Goal: Information Seeking & Learning: Understand process/instructions

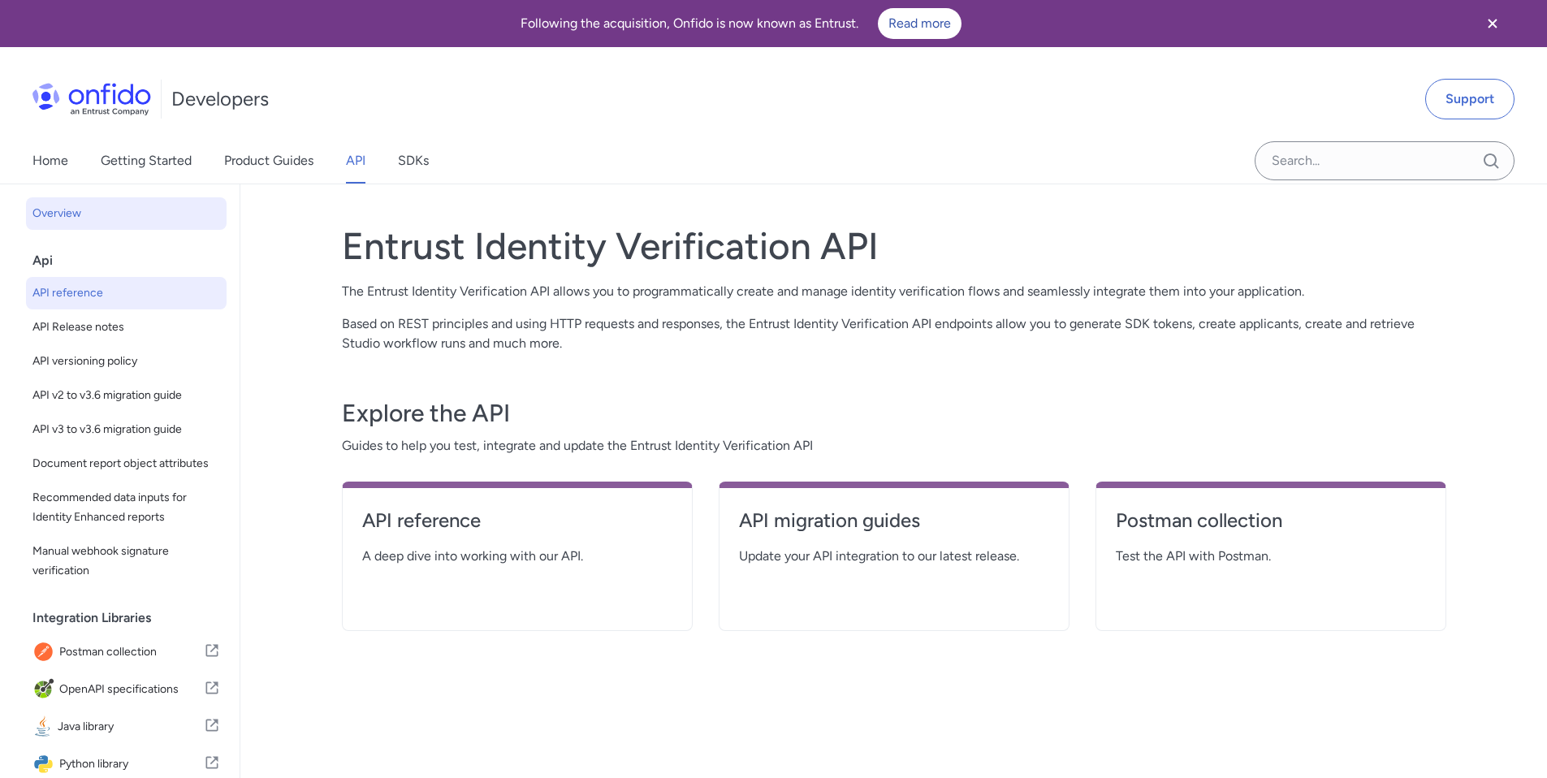
click at [99, 290] on span "API reference" at bounding box center [126, 292] width 188 height 19
select select "http"
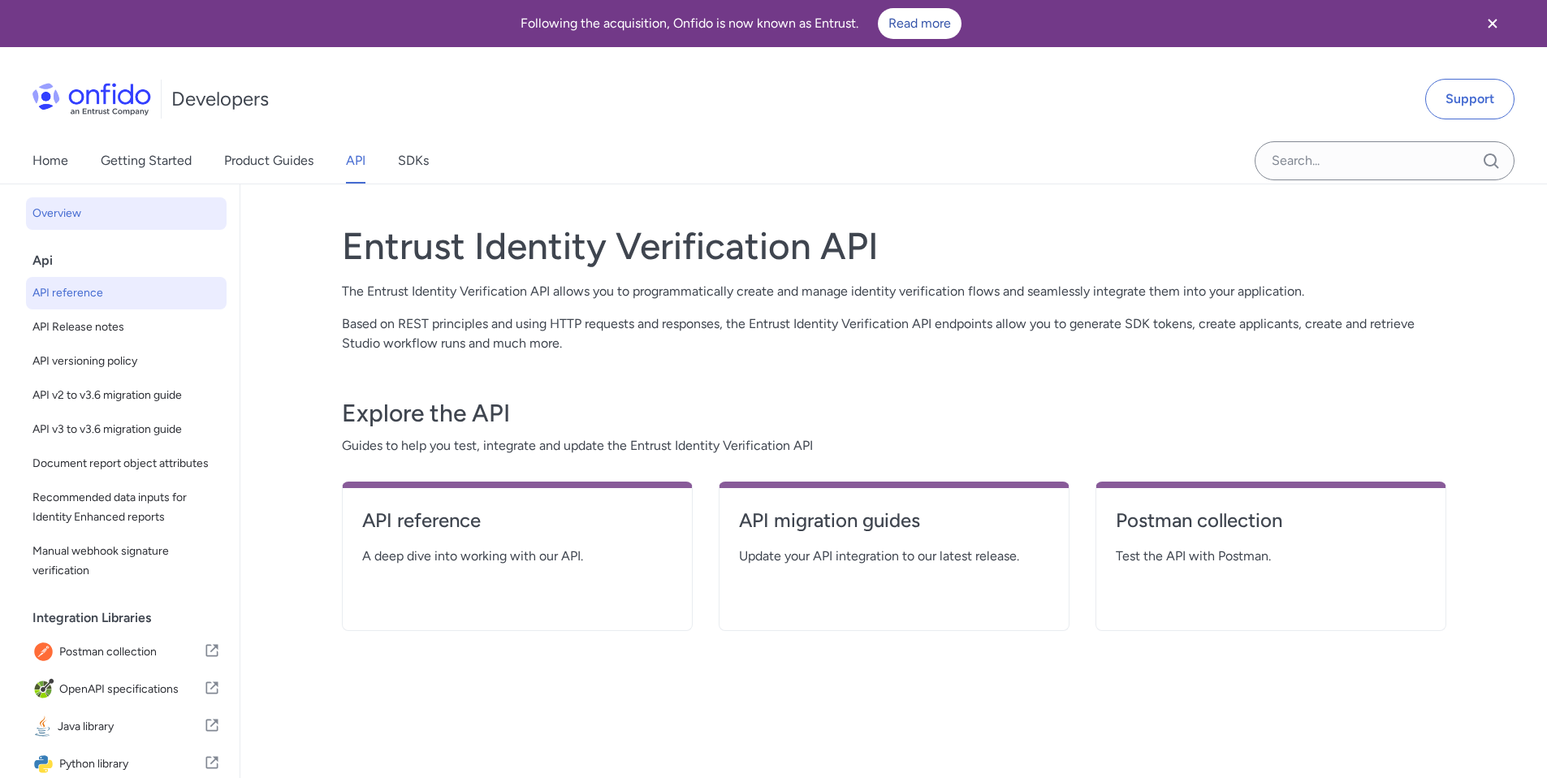
select select "http"
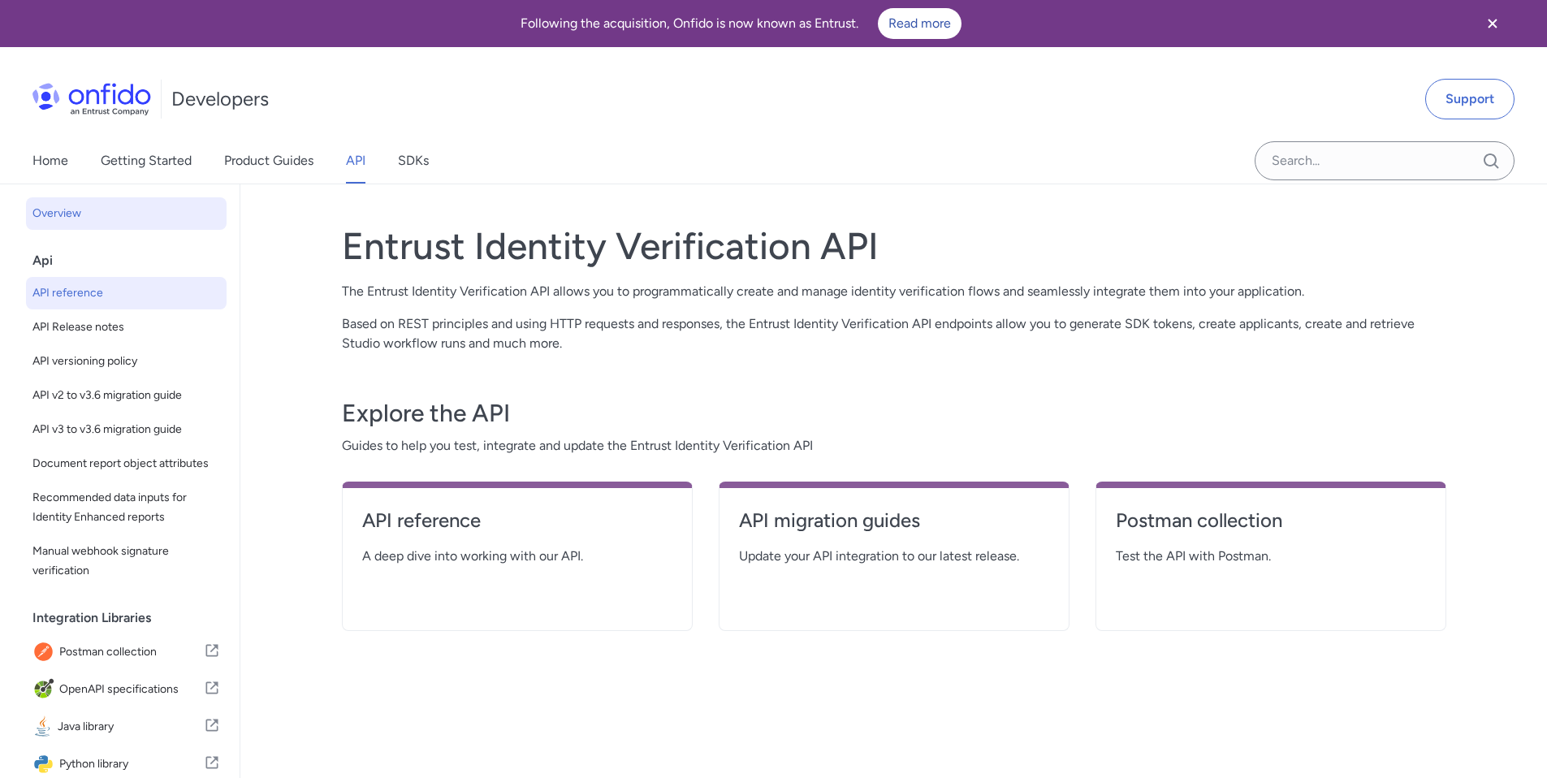
select select "http"
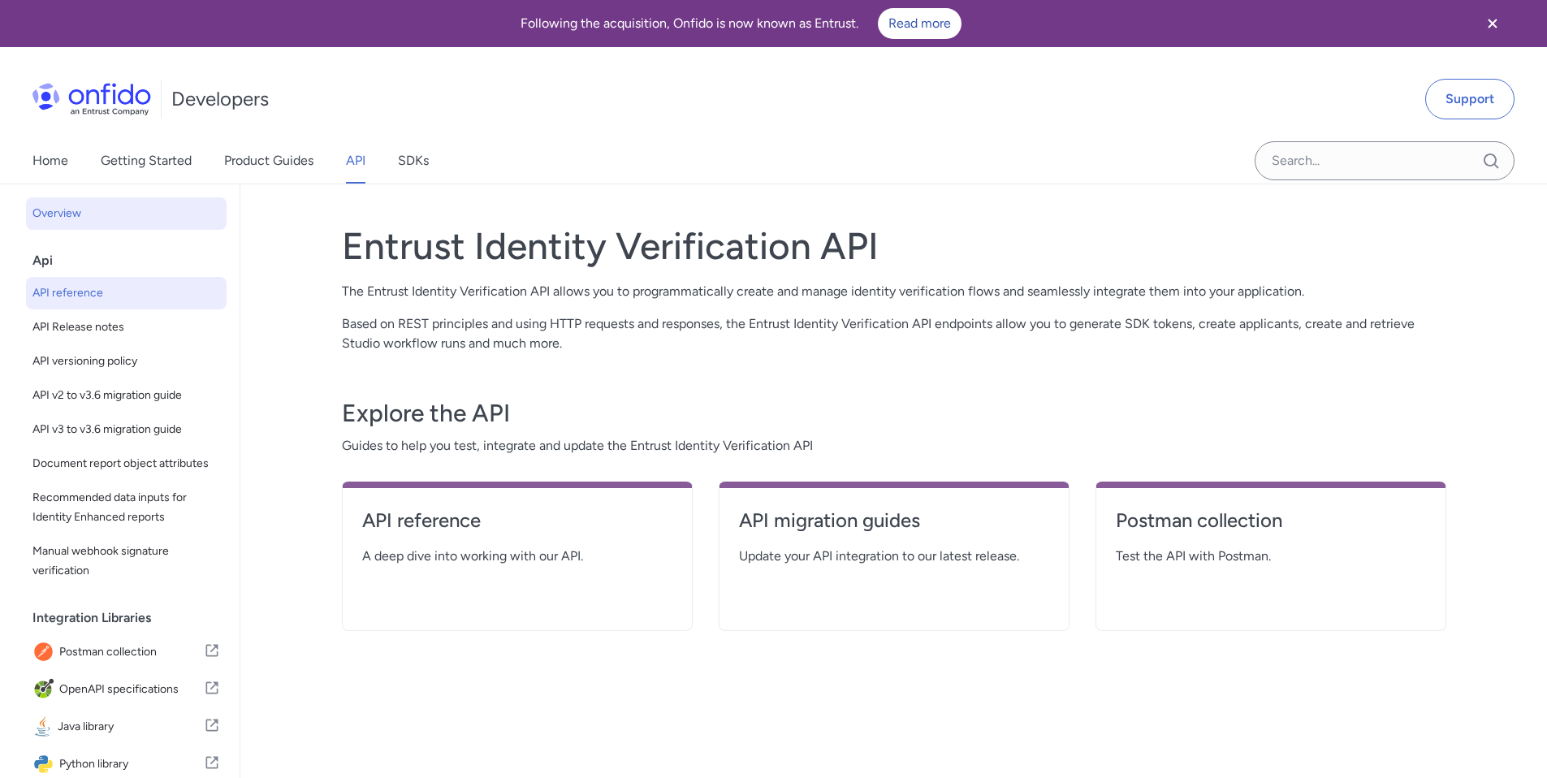
select select "http"
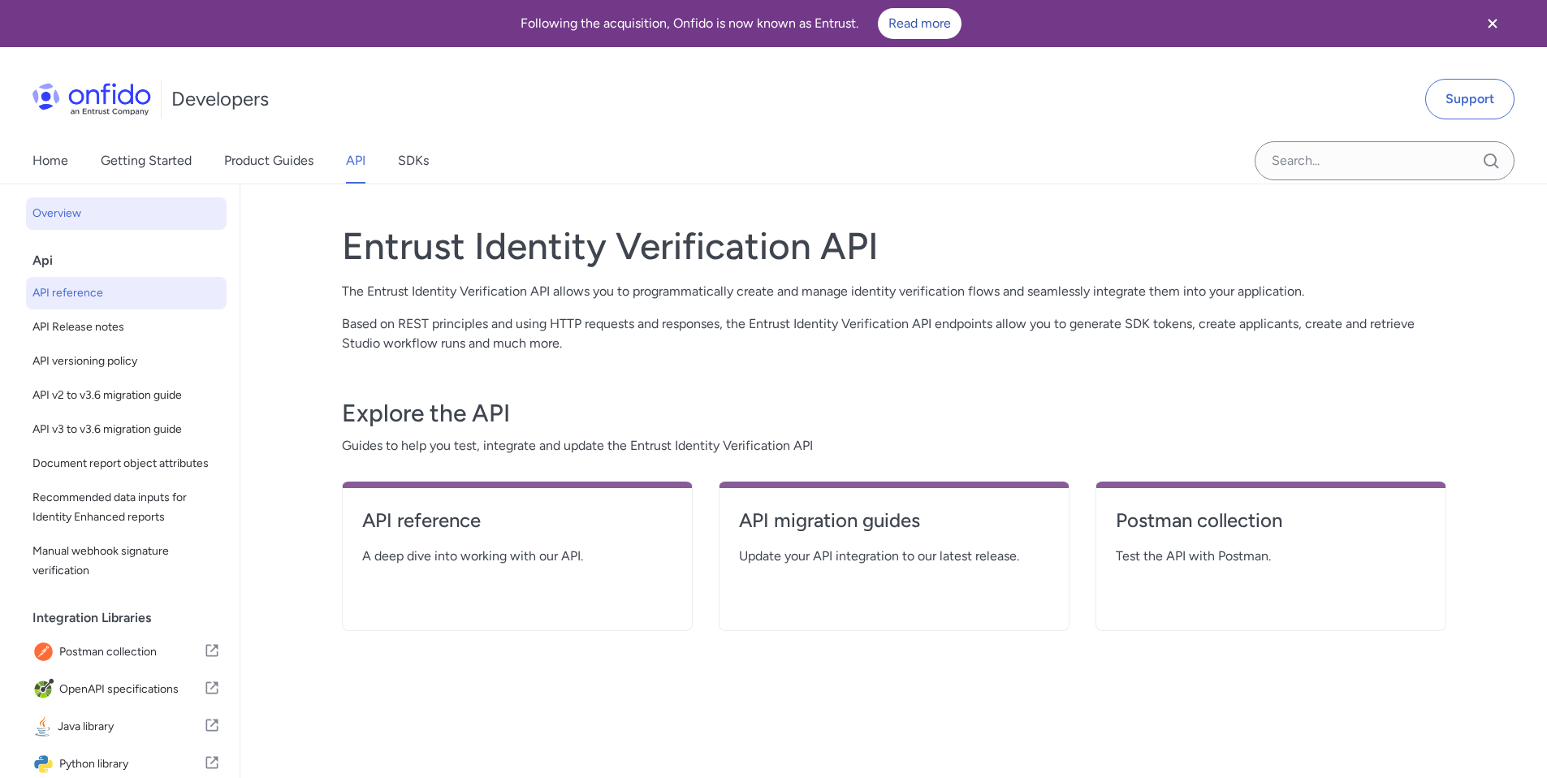
select select "http"
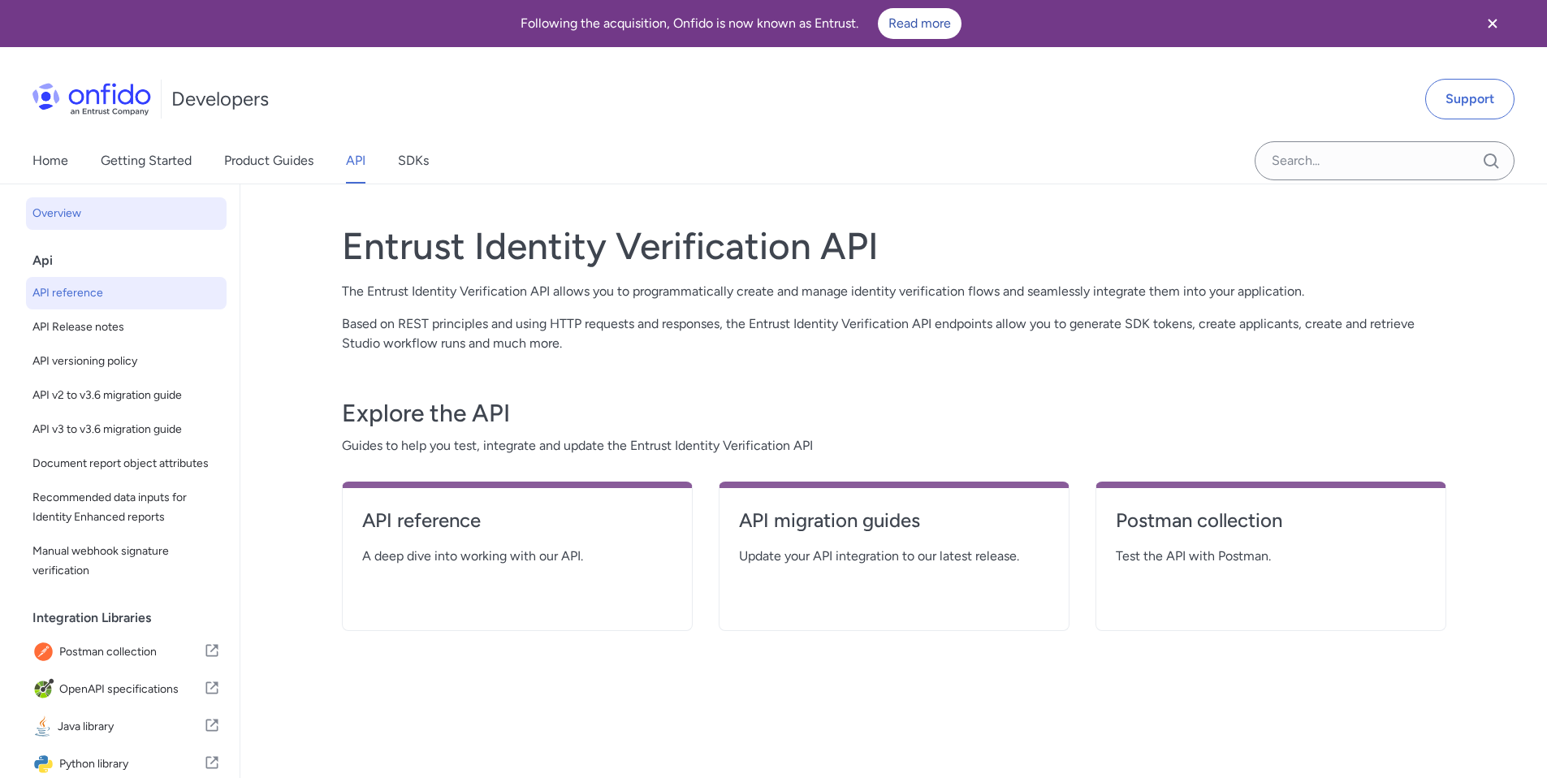
select select "http"
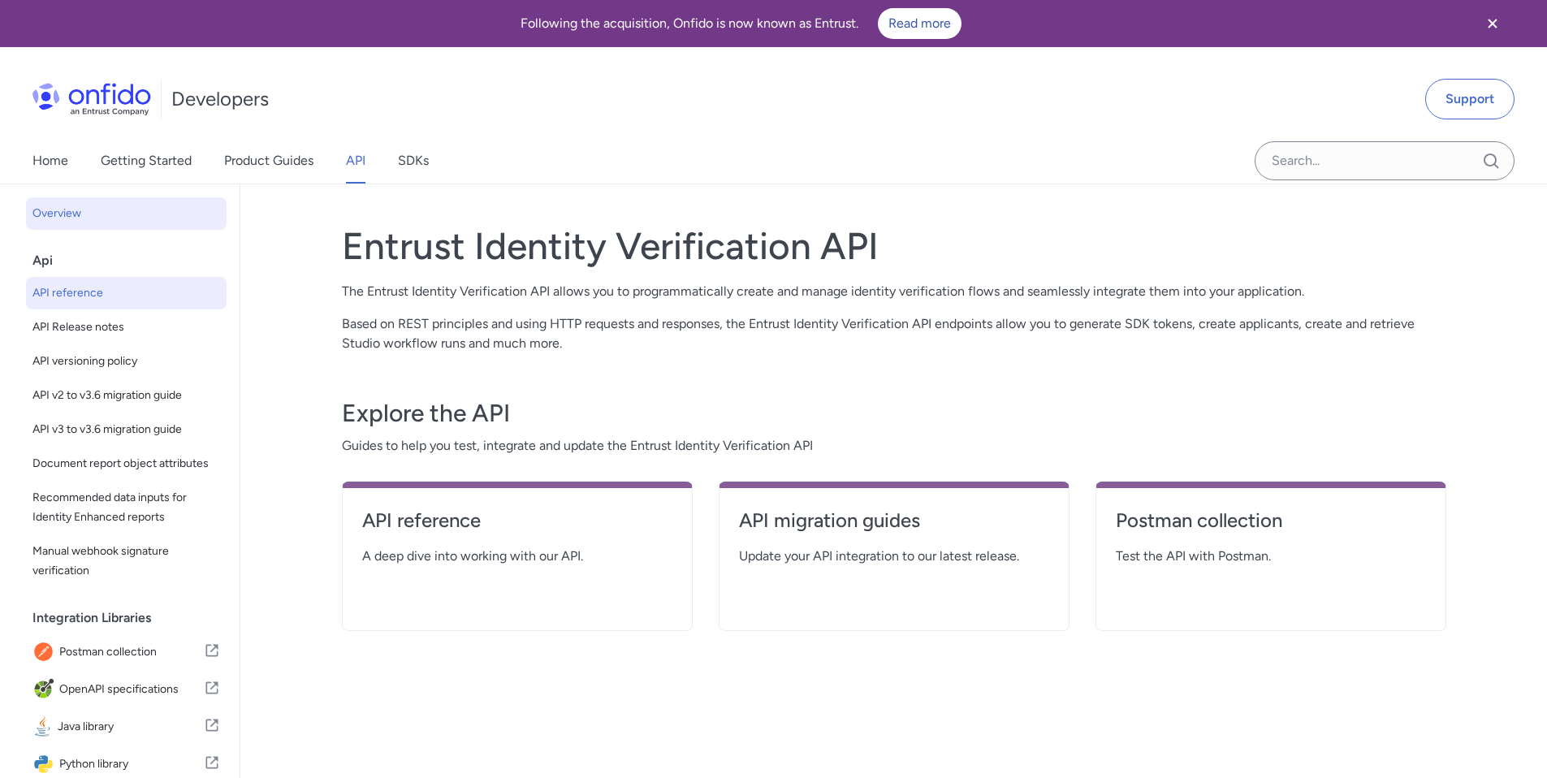
select select "http"
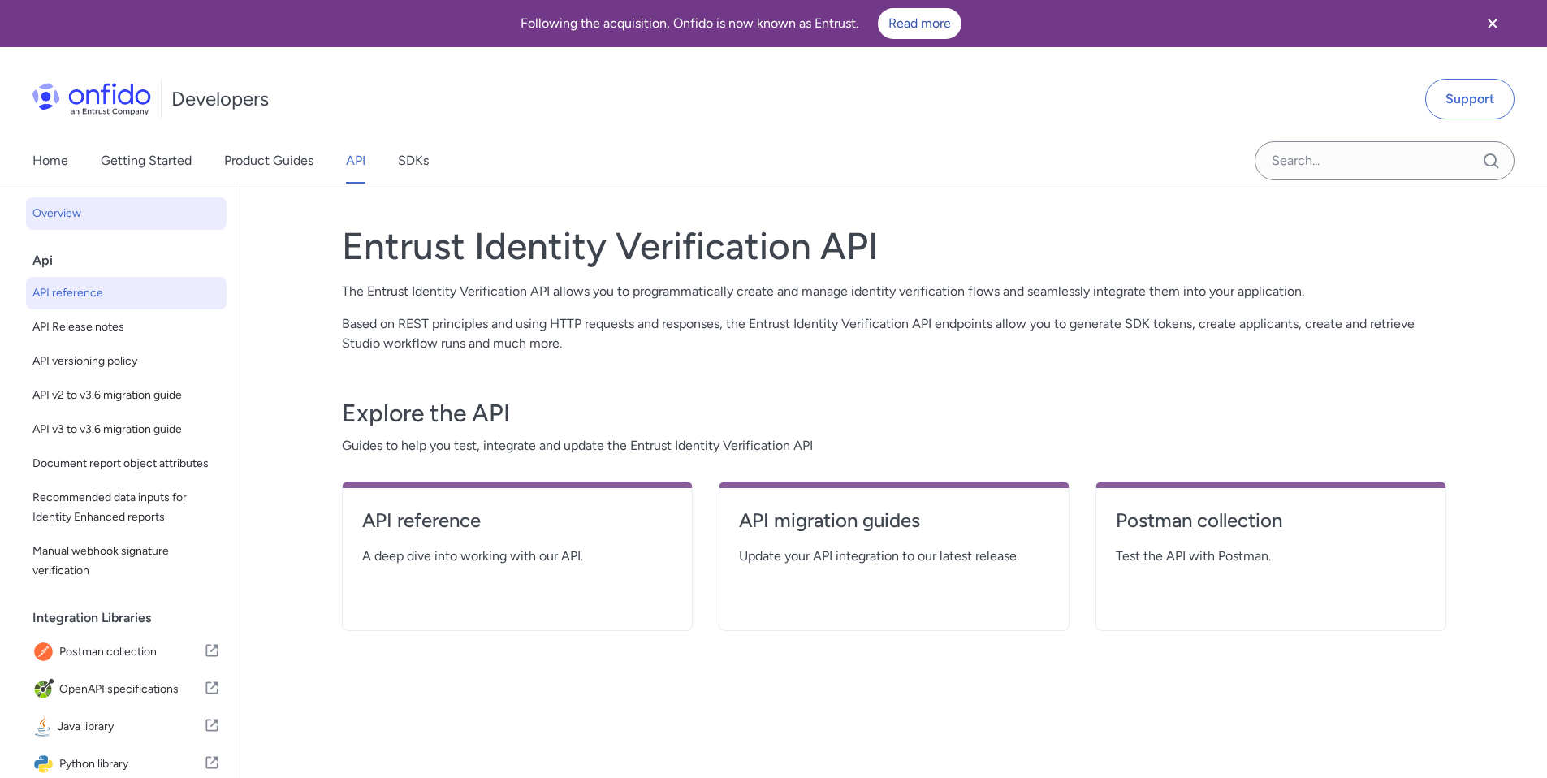
select select "http"
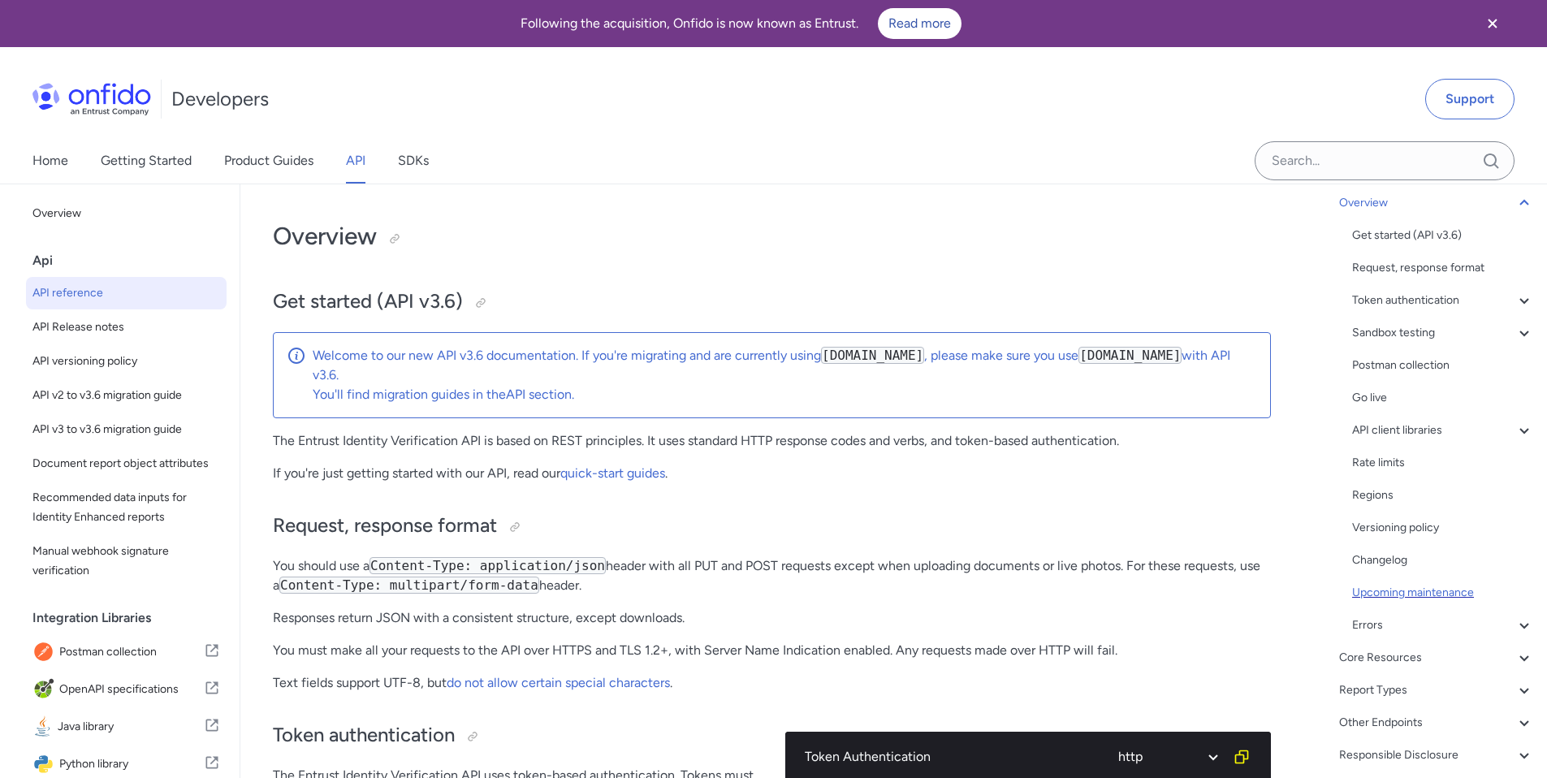
scroll to position [119, 0]
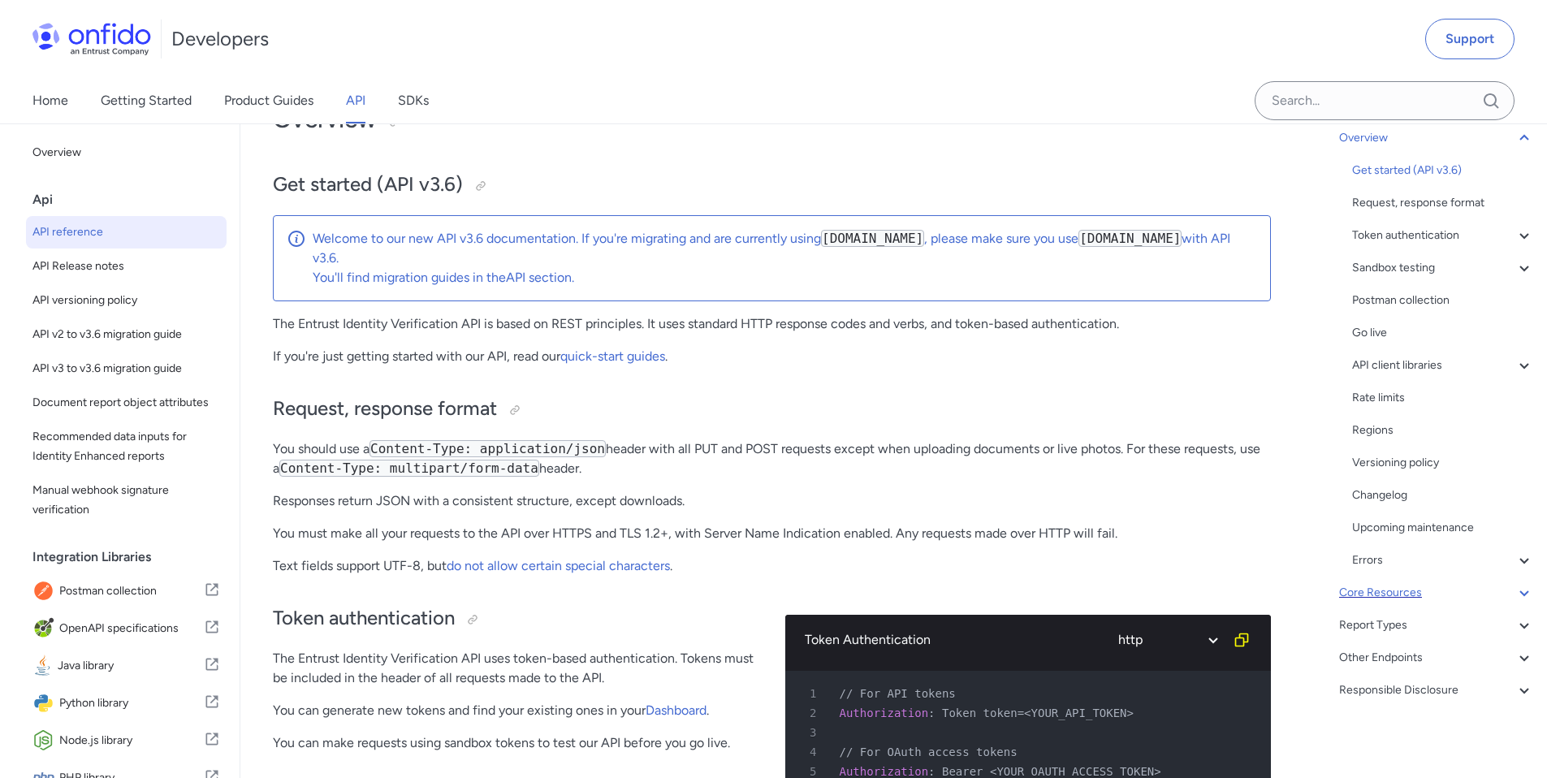
click at [1423, 595] on div "Core Resources" at bounding box center [1436, 592] width 195 height 19
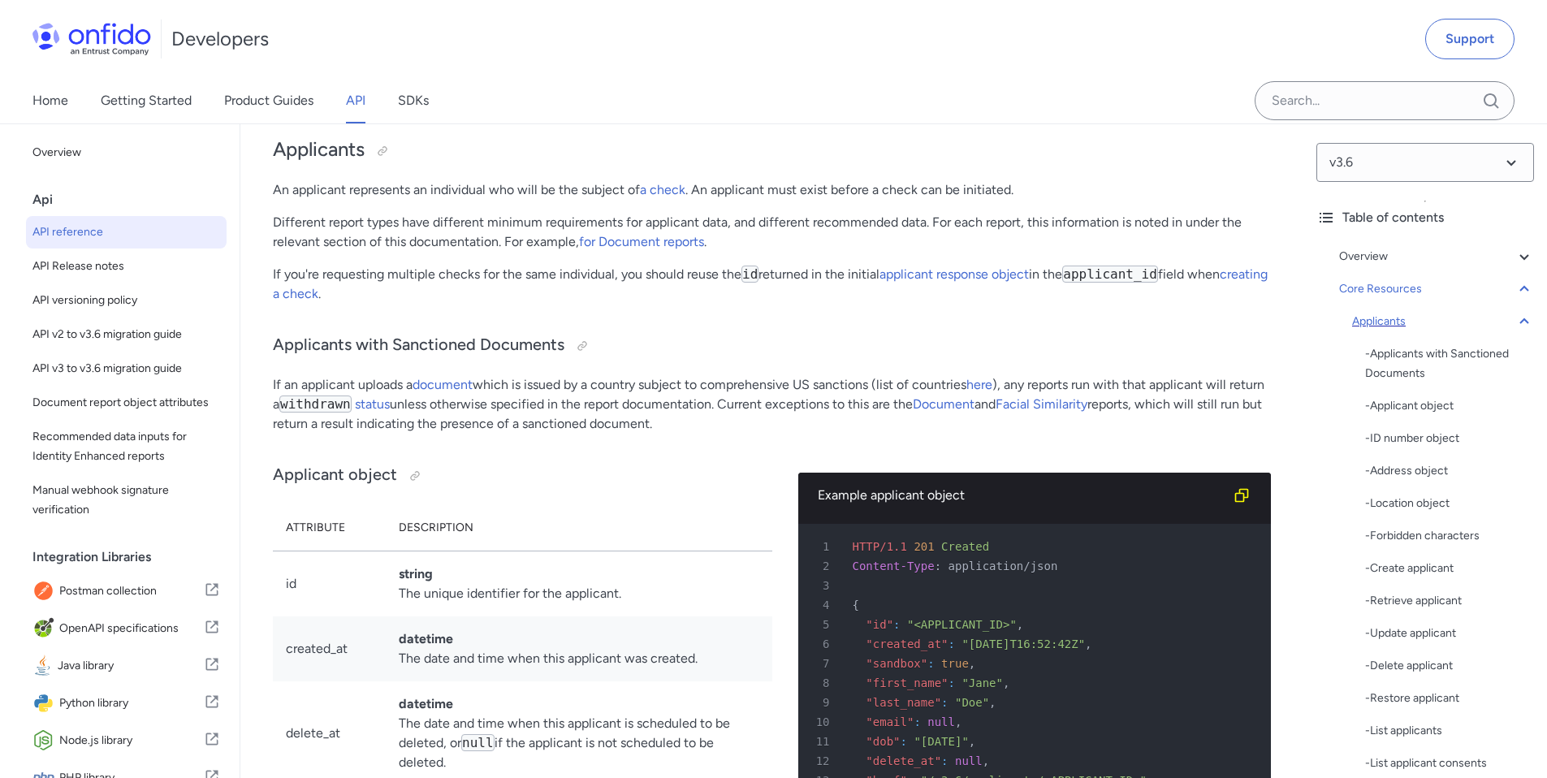
click at [1430, 322] on div "Applicants" at bounding box center [1443, 321] width 182 height 19
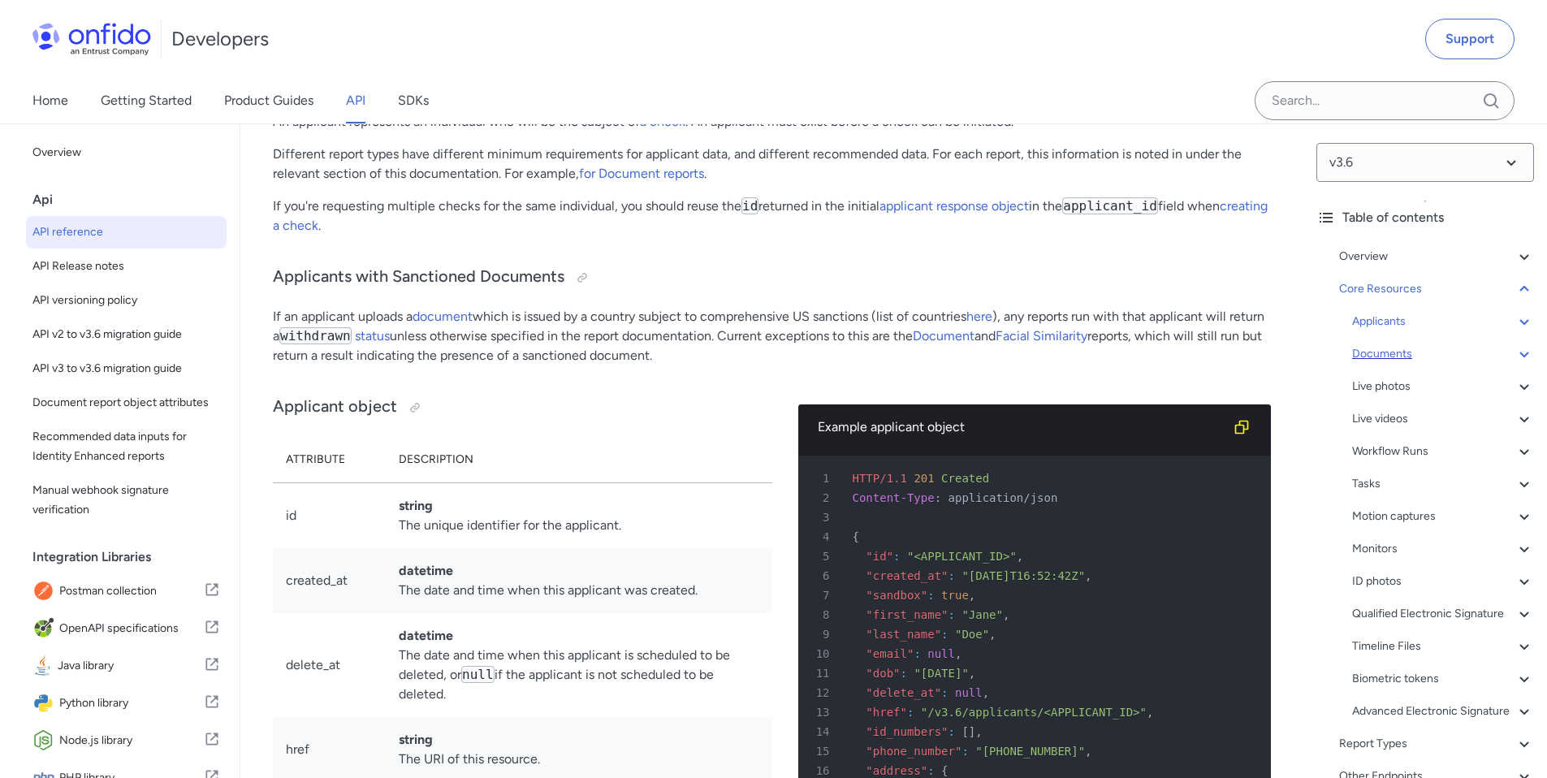
click at [1450, 354] on div "Documents" at bounding box center [1443, 353] width 182 height 19
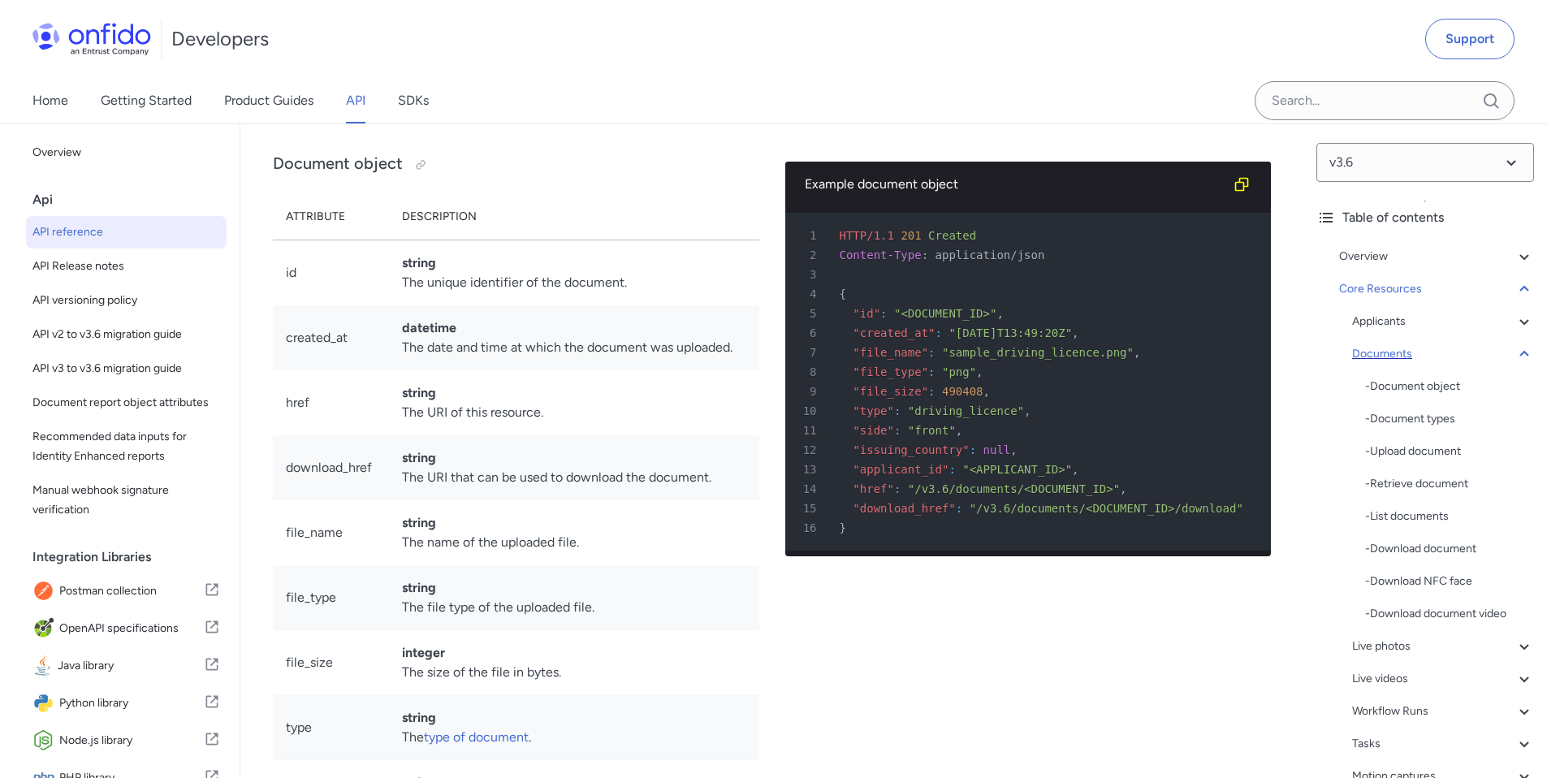
click at [1470, 344] on div "Documents" at bounding box center [1443, 353] width 182 height 19
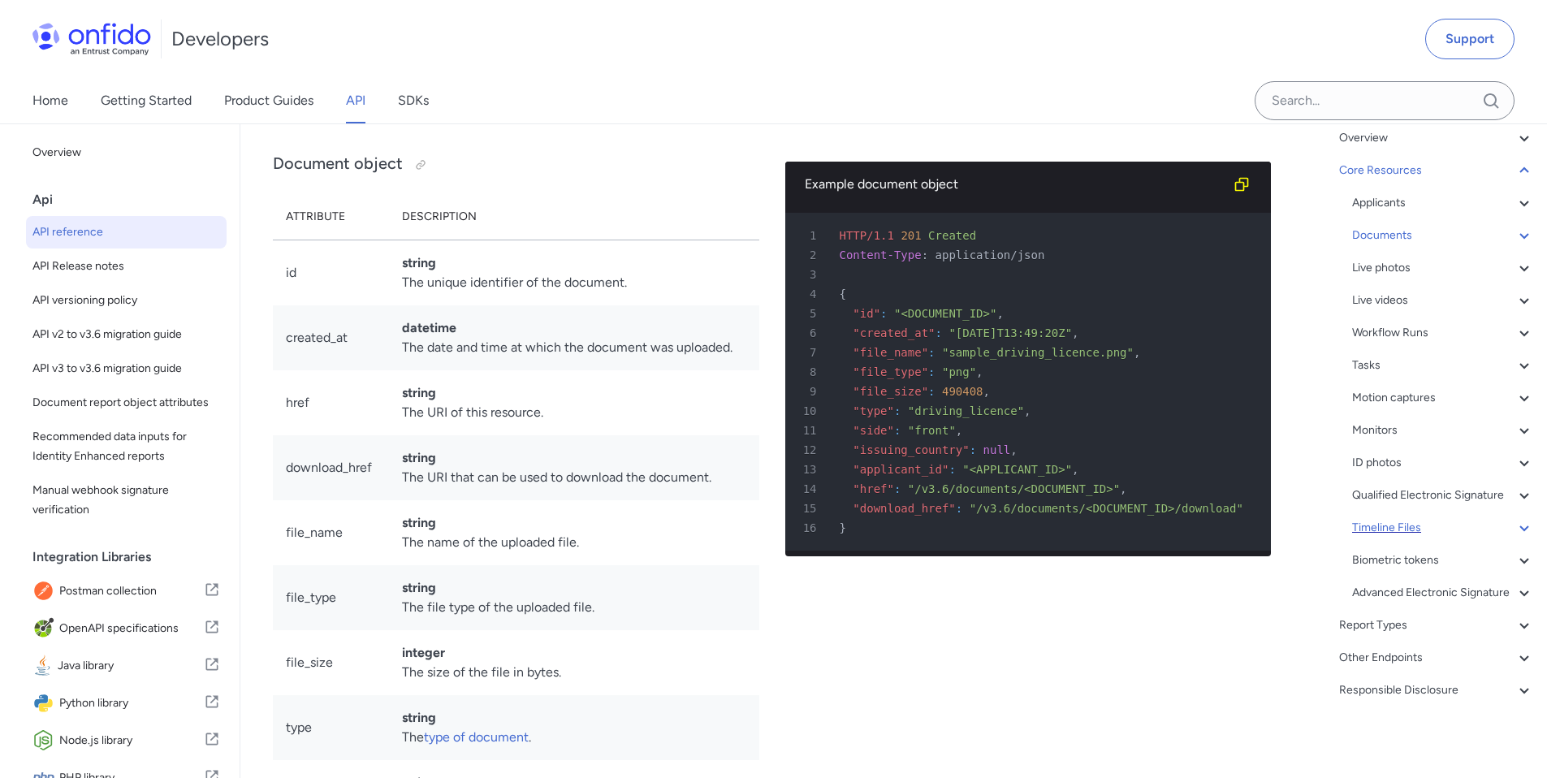
scroll to position [132, 0]
click at [1491, 635] on div "Report Types" at bounding box center [1436, 625] width 195 height 19
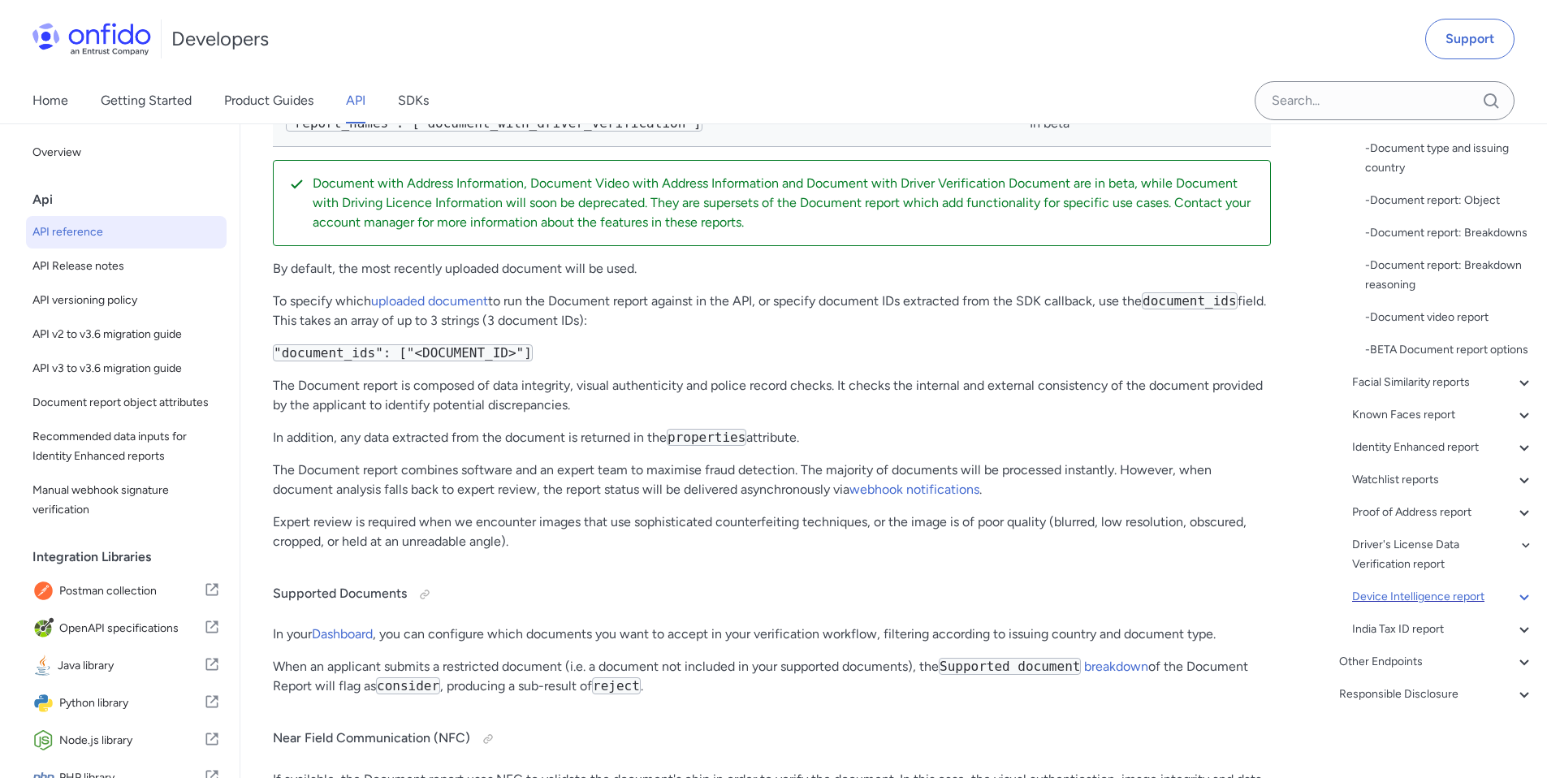
scroll to position [314, 0]
click at [1480, 663] on div "Other Endpoints" at bounding box center [1436, 657] width 195 height 19
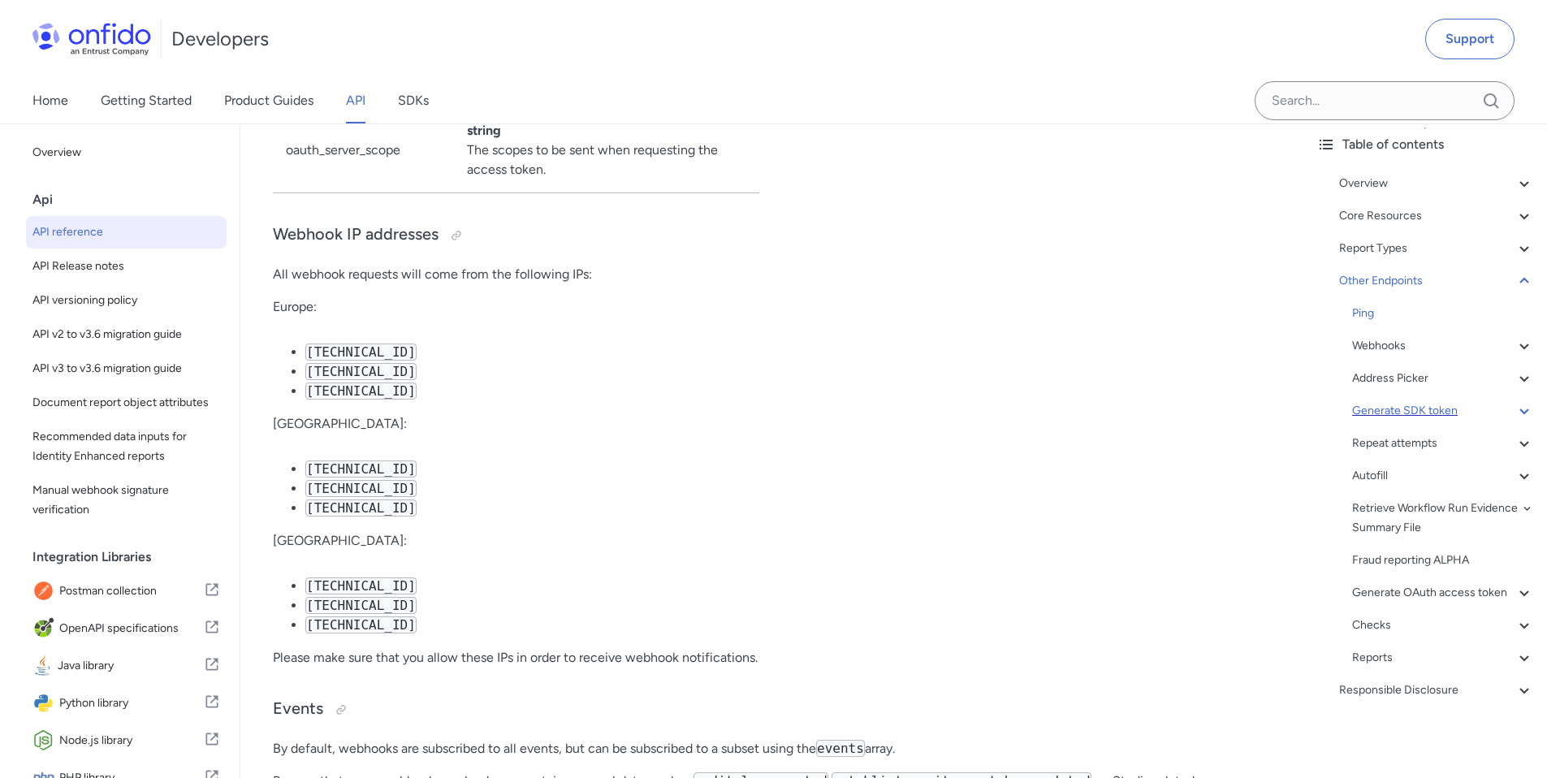
click at [1453, 401] on div "Generate SDK token" at bounding box center [1443, 410] width 182 height 19
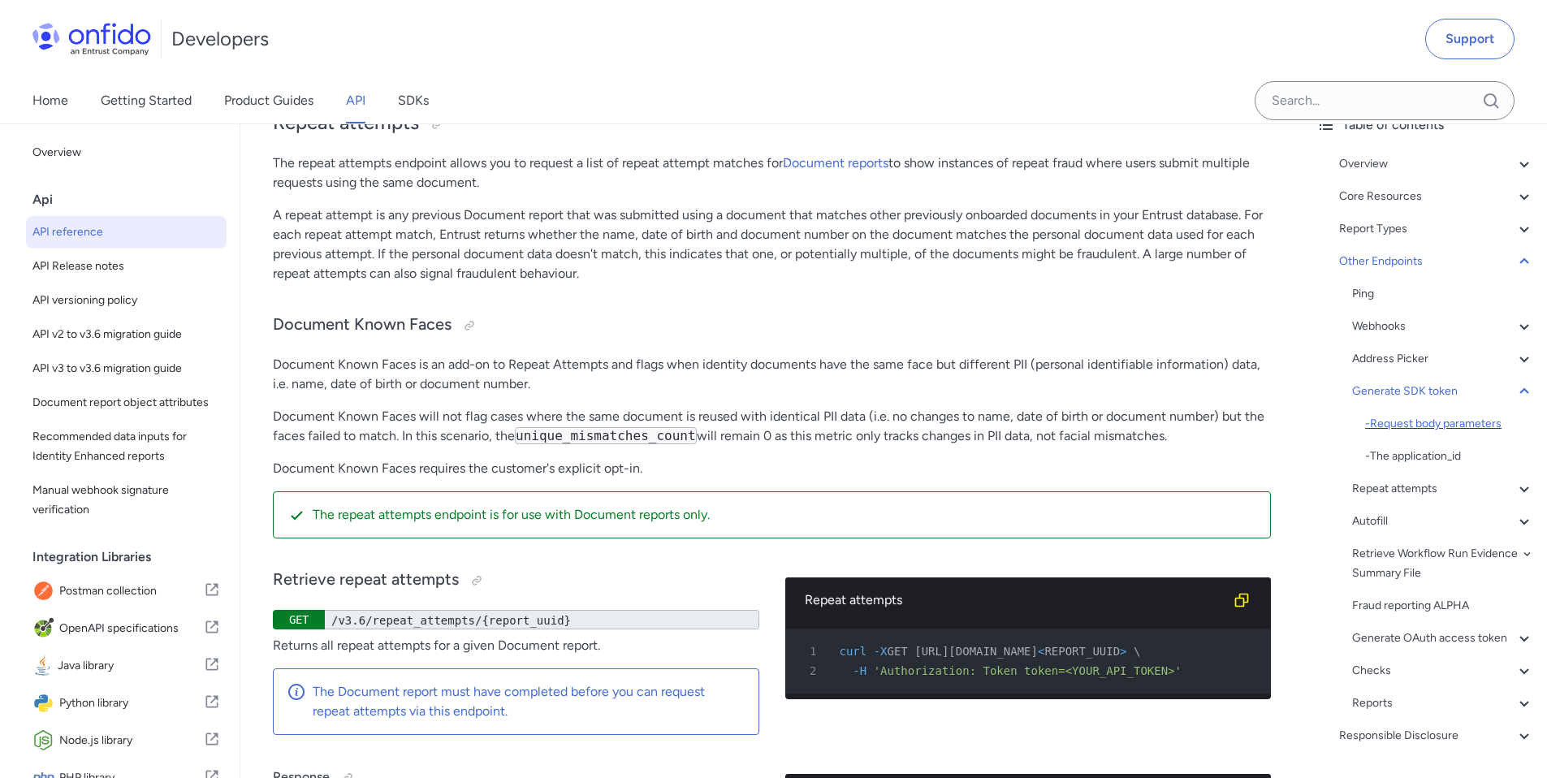
click at [1440, 423] on div "- Request body parameters" at bounding box center [1449, 423] width 169 height 19
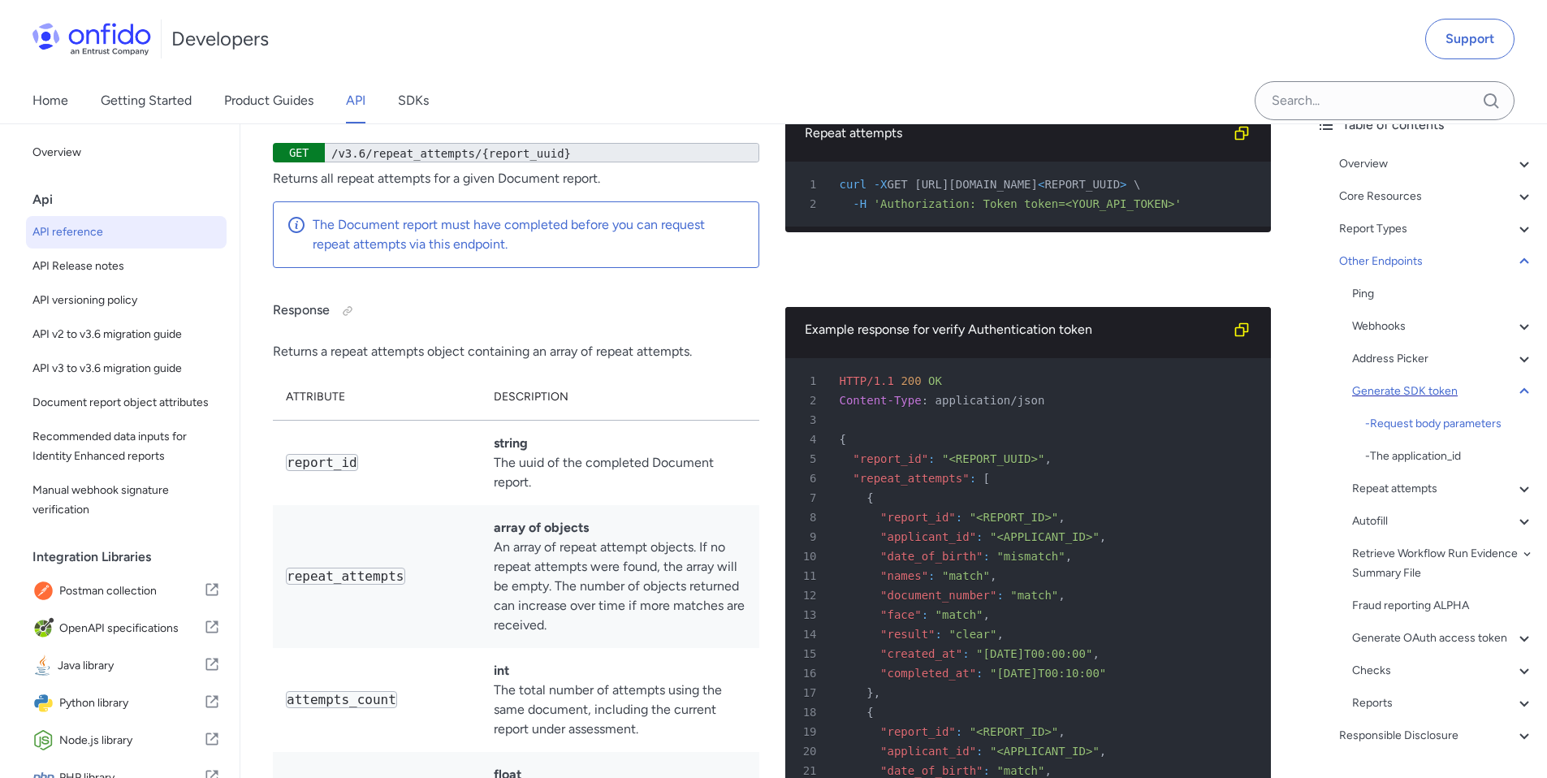
click at [1441, 387] on div "Generate SDK token" at bounding box center [1443, 391] width 182 height 19
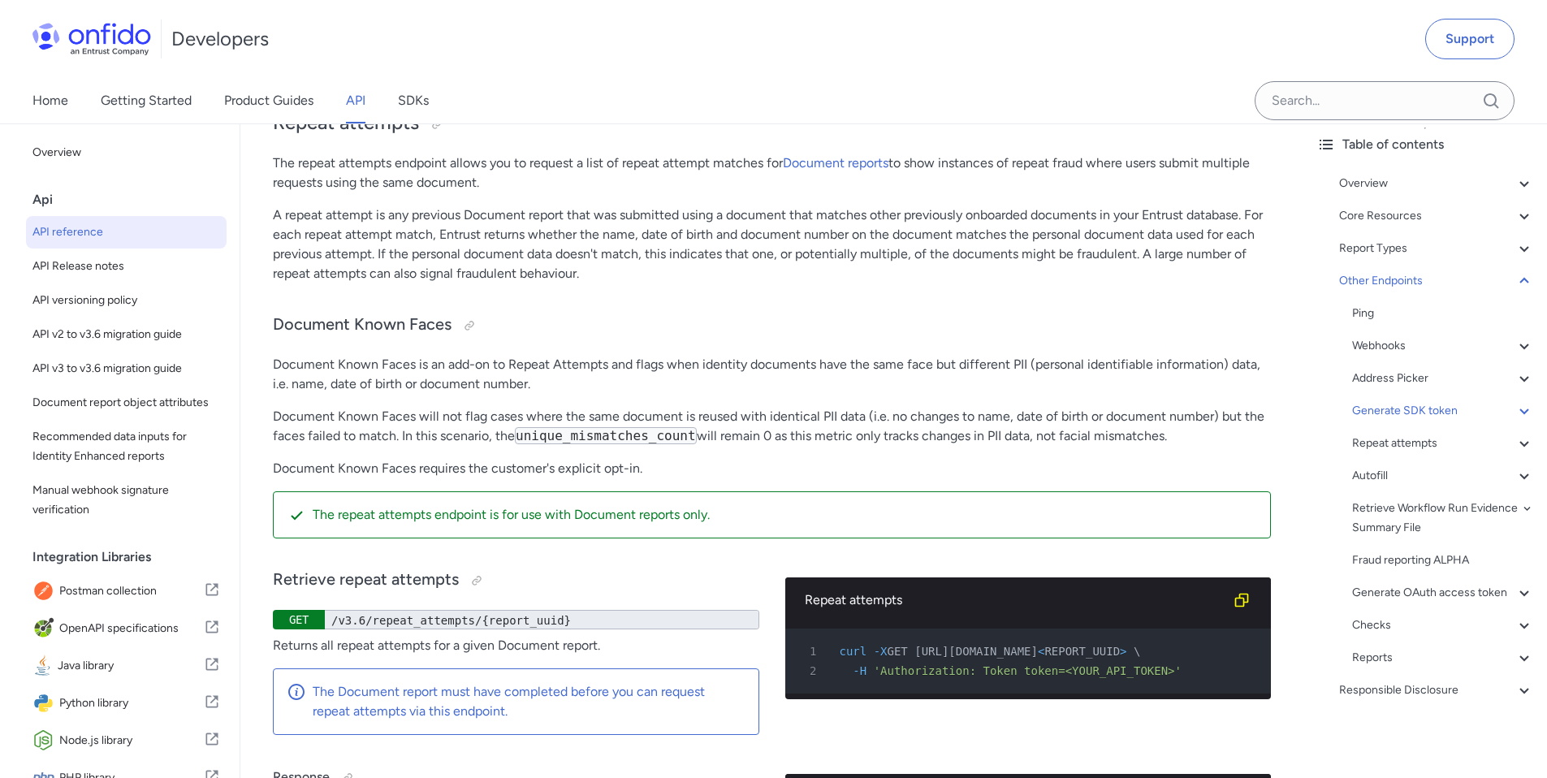
drag, startPoint x: 475, startPoint y: 406, endPoint x: 495, endPoint y: 405, distance: 19.5
drag, startPoint x: 560, startPoint y: 405, endPoint x: 274, endPoint y: 384, distance: 286.7
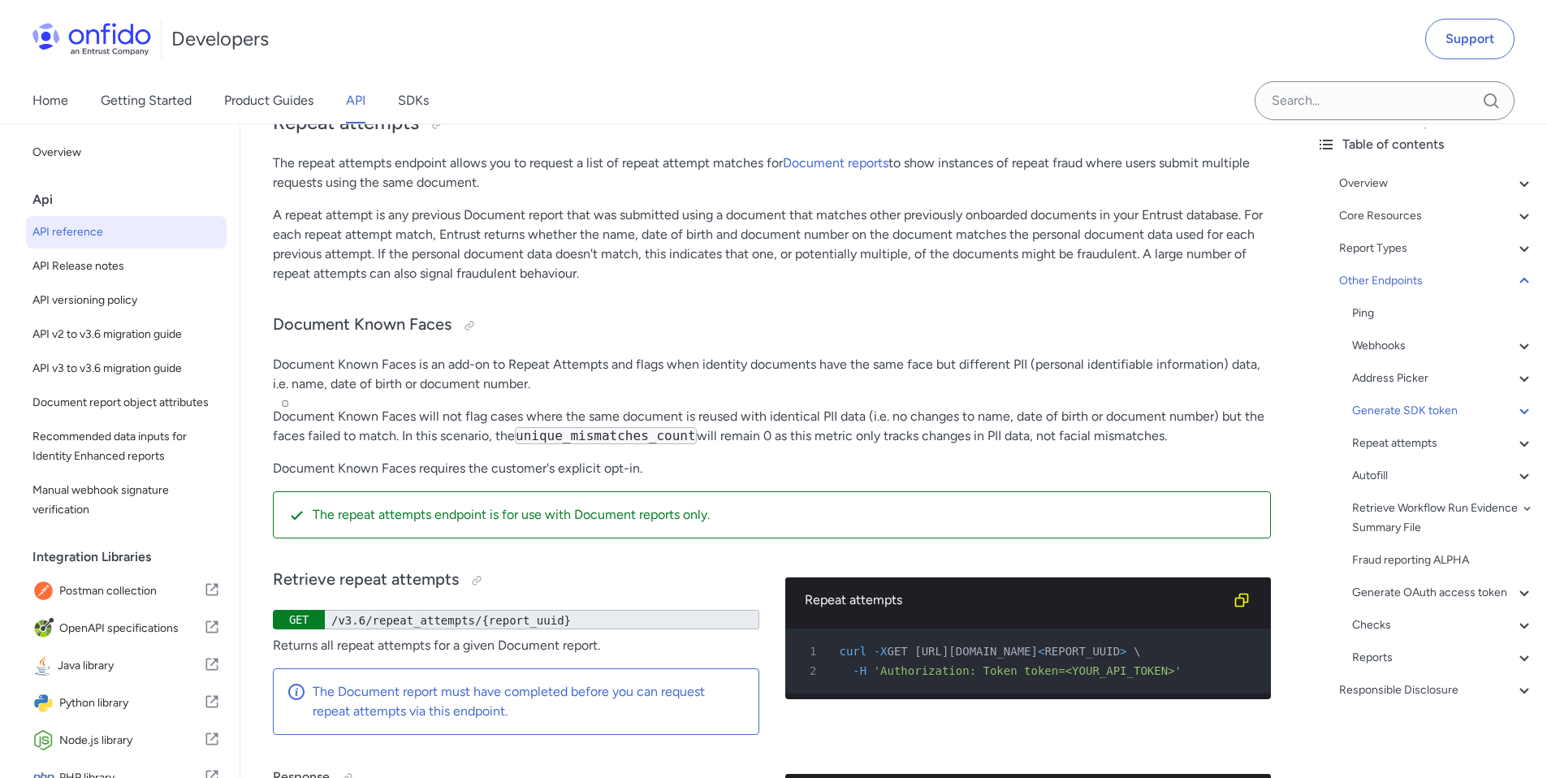
click at [285, 404] on span "button" at bounding box center [285, 404] width 0 height 0
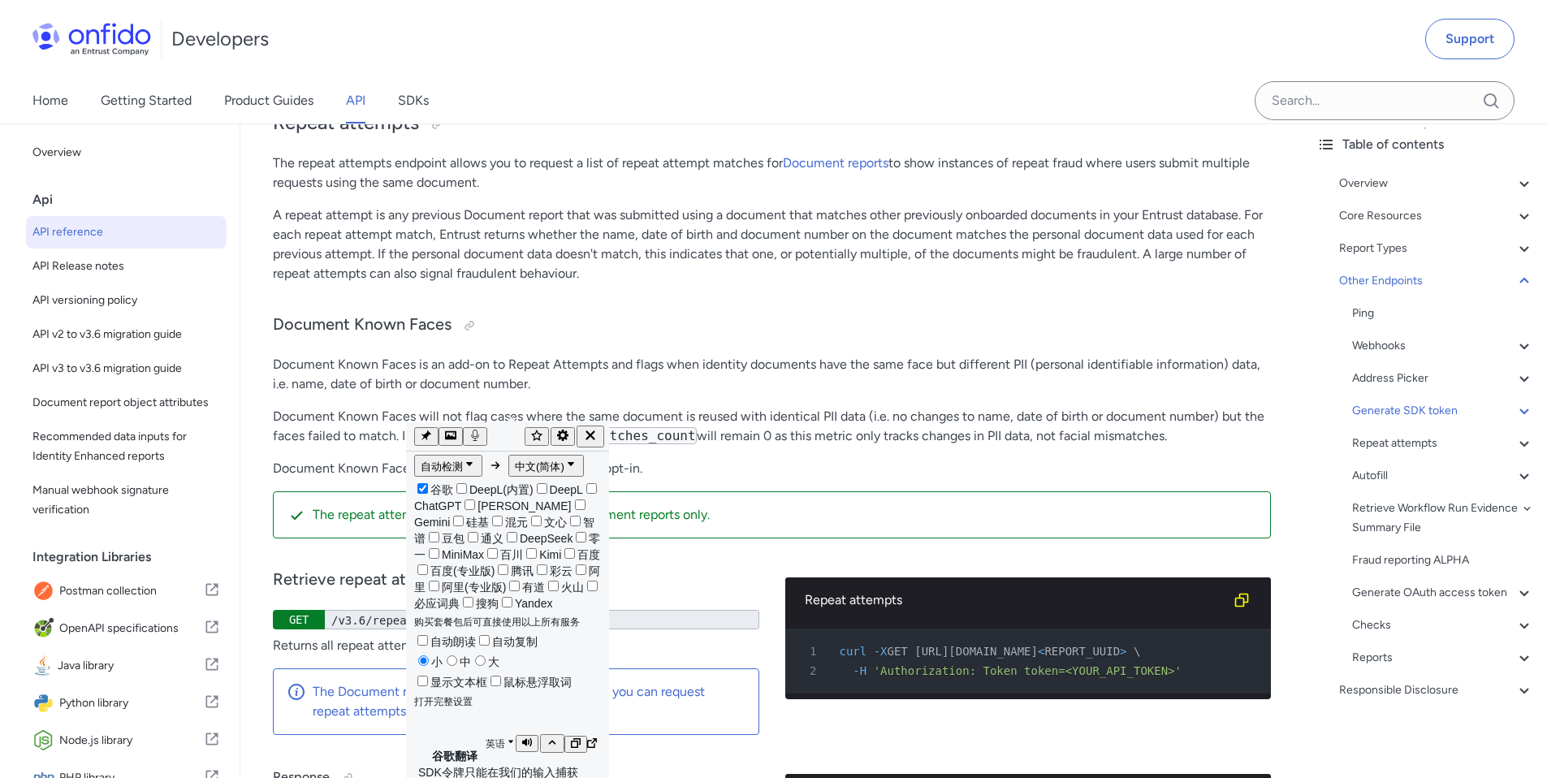
click at [492, 765] on p "SDK令牌只能在我们的输入捕获SDK中使用。他们仅限于个人申请人，并在90分钟后到期。" at bounding box center [507, 788] width 179 height 46
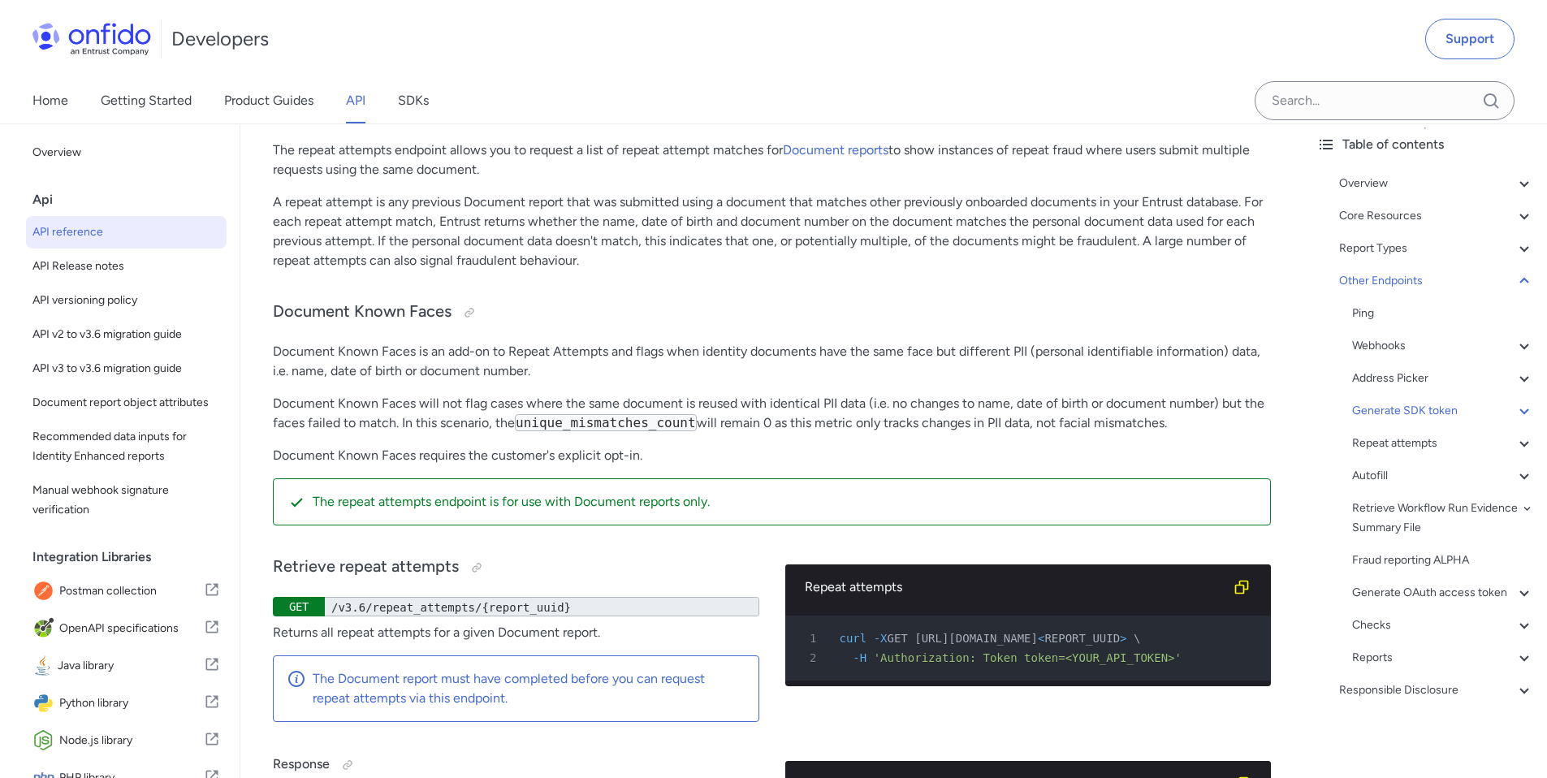
scroll to position [137020, 0]
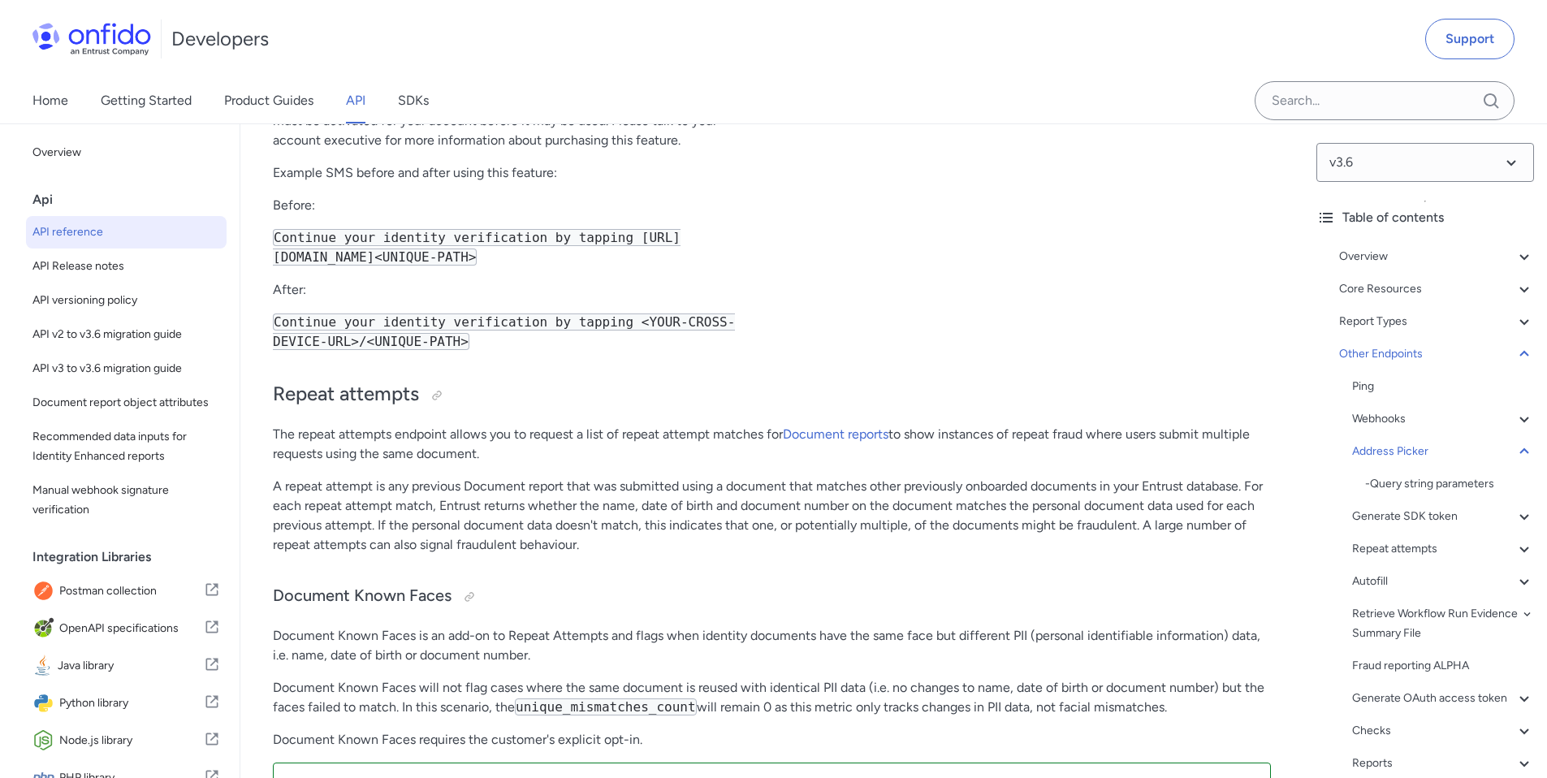
scroll to position [125, 0]
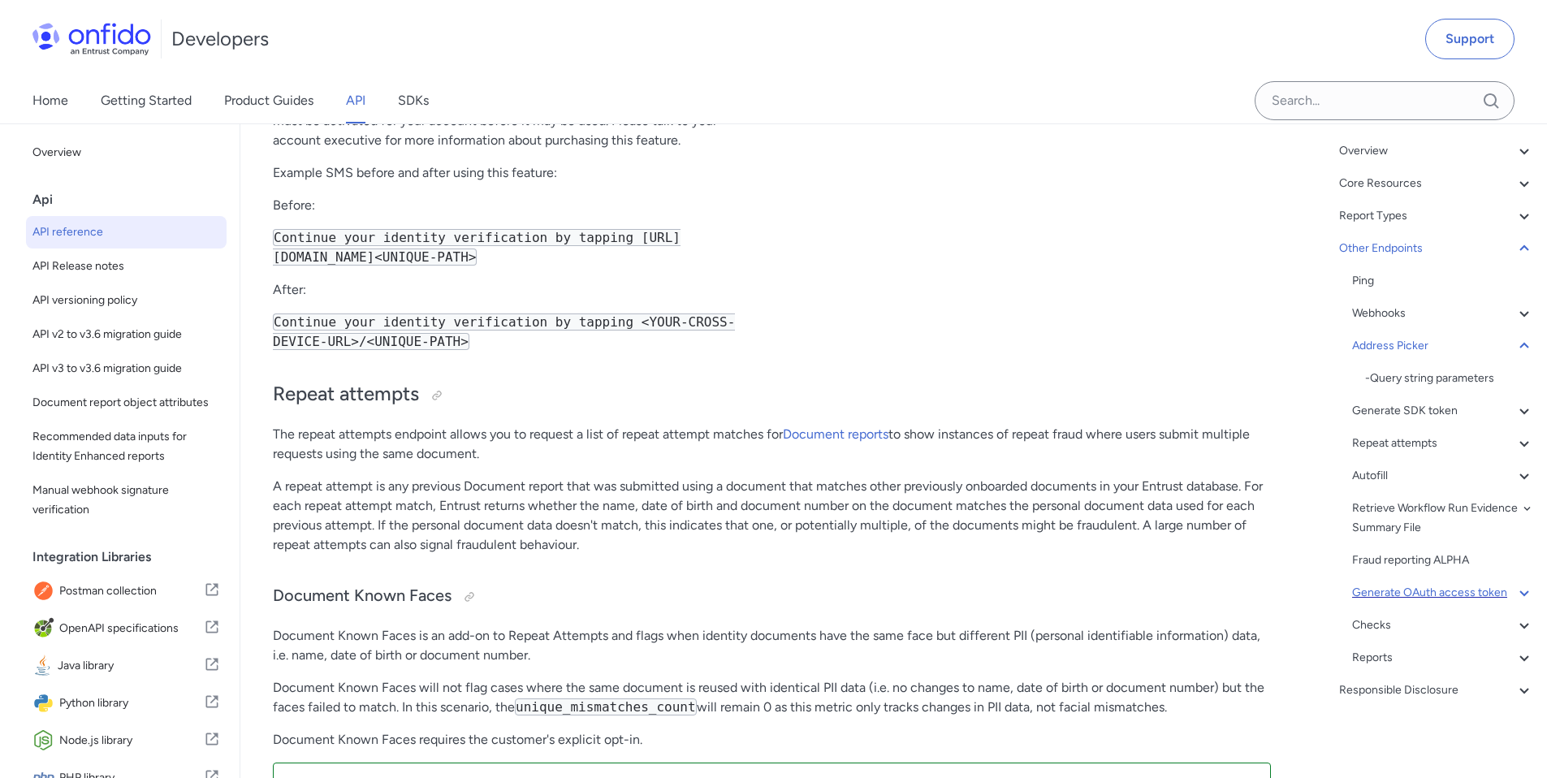
click at [1479, 583] on div "Generate OAuth access token" at bounding box center [1443, 592] width 182 height 19
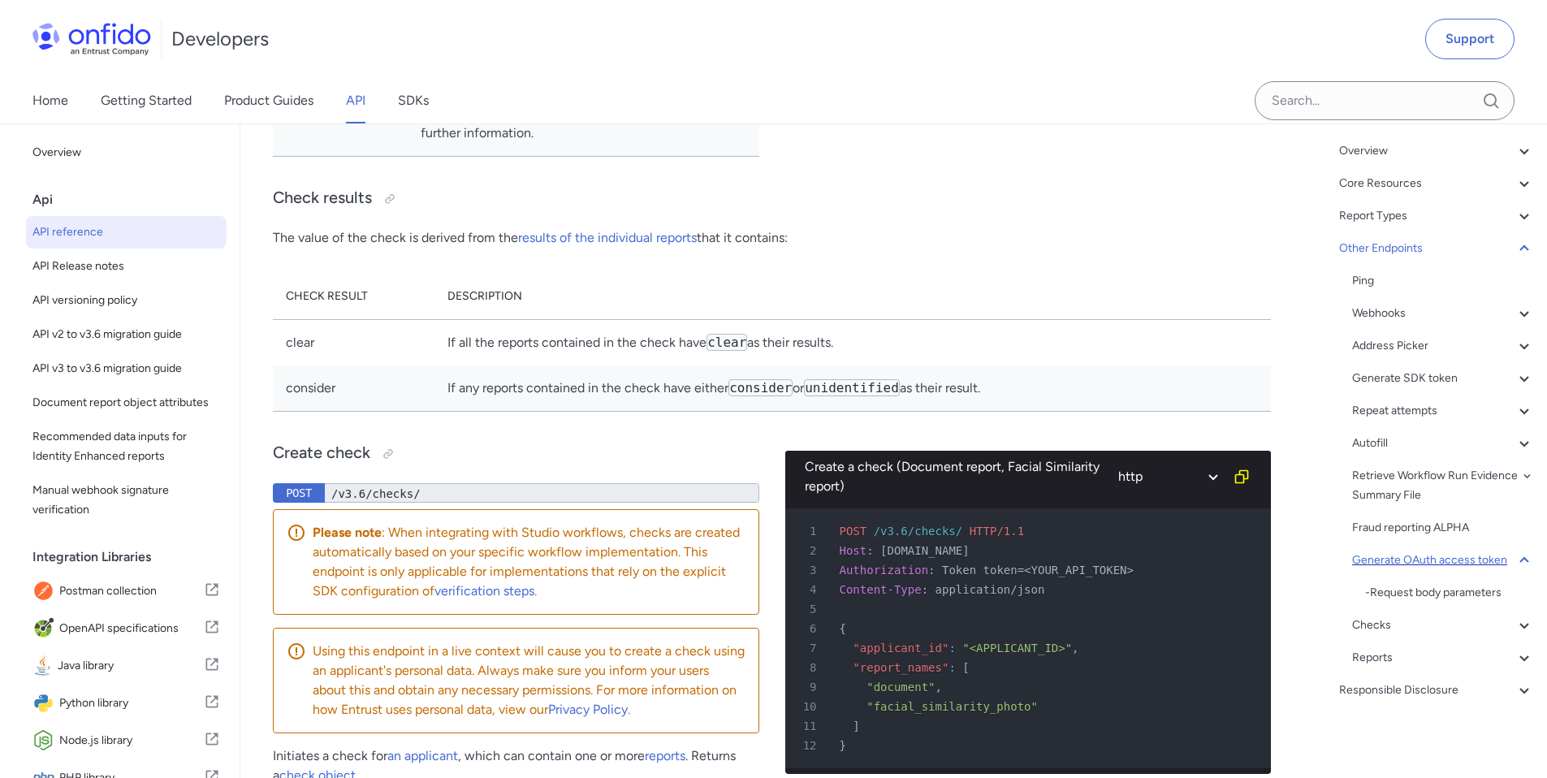
click at [1413, 551] on div "Generate OAuth access token" at bounding box center [1443, 560] width 182 height 19
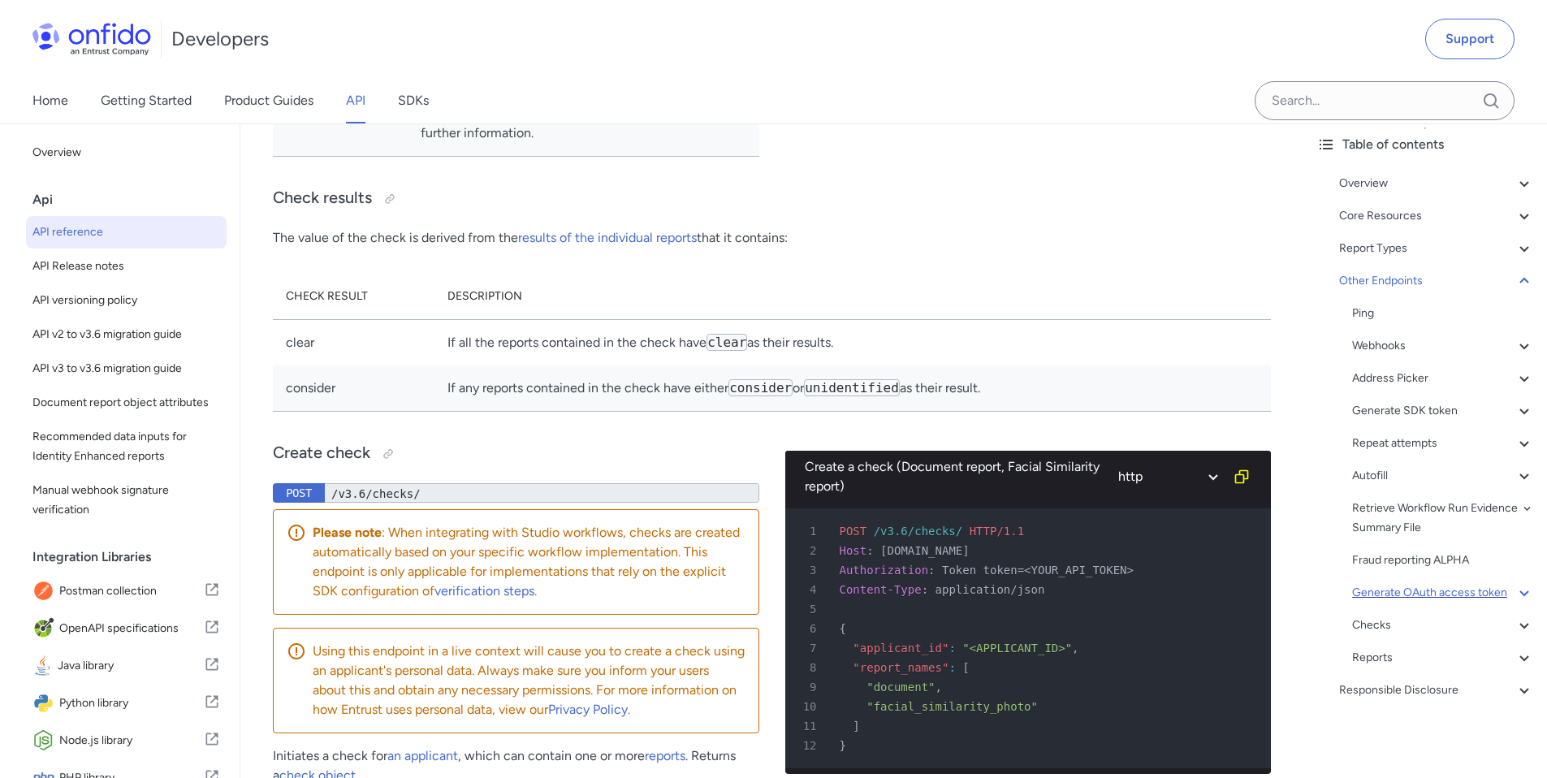
click at [1404, 583] on div "Generate OAuth access token" at bounding box center [1443, 592] width 182 height 19
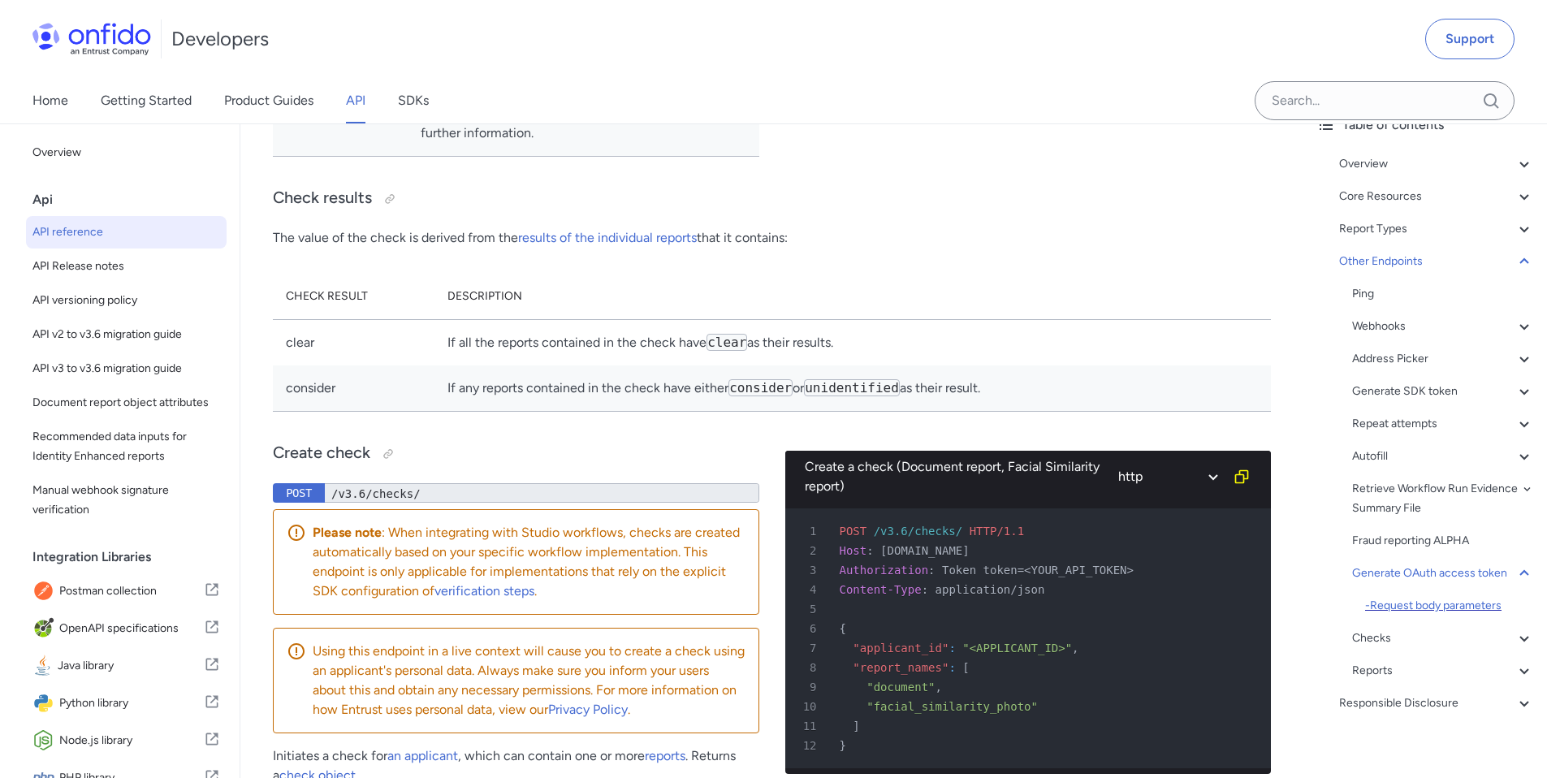
click at [1405, 616] on div "- Request body parameters" at bounding box center [1449, 605] width 169 height 19
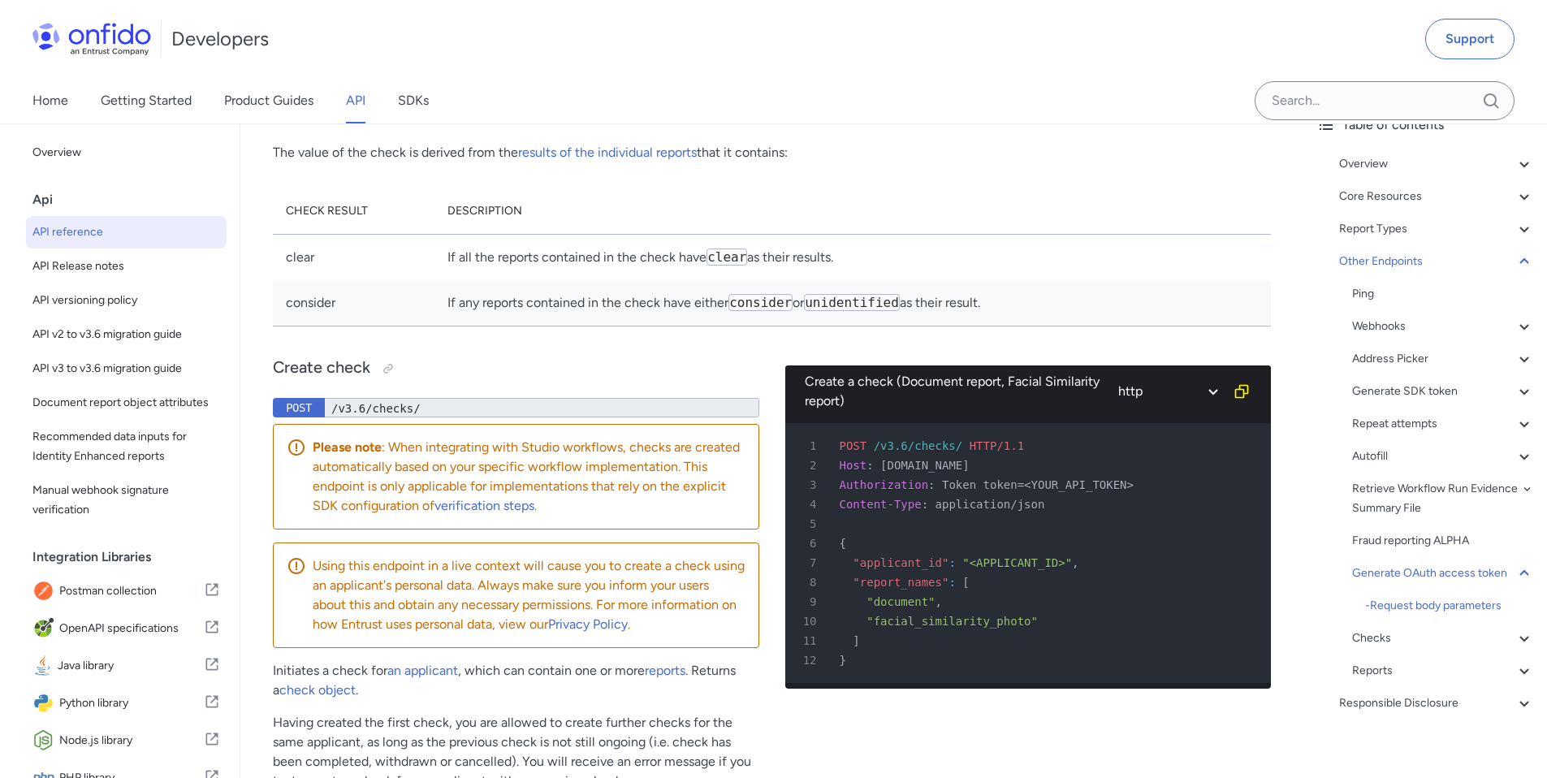
scroll to position [146885, 0]
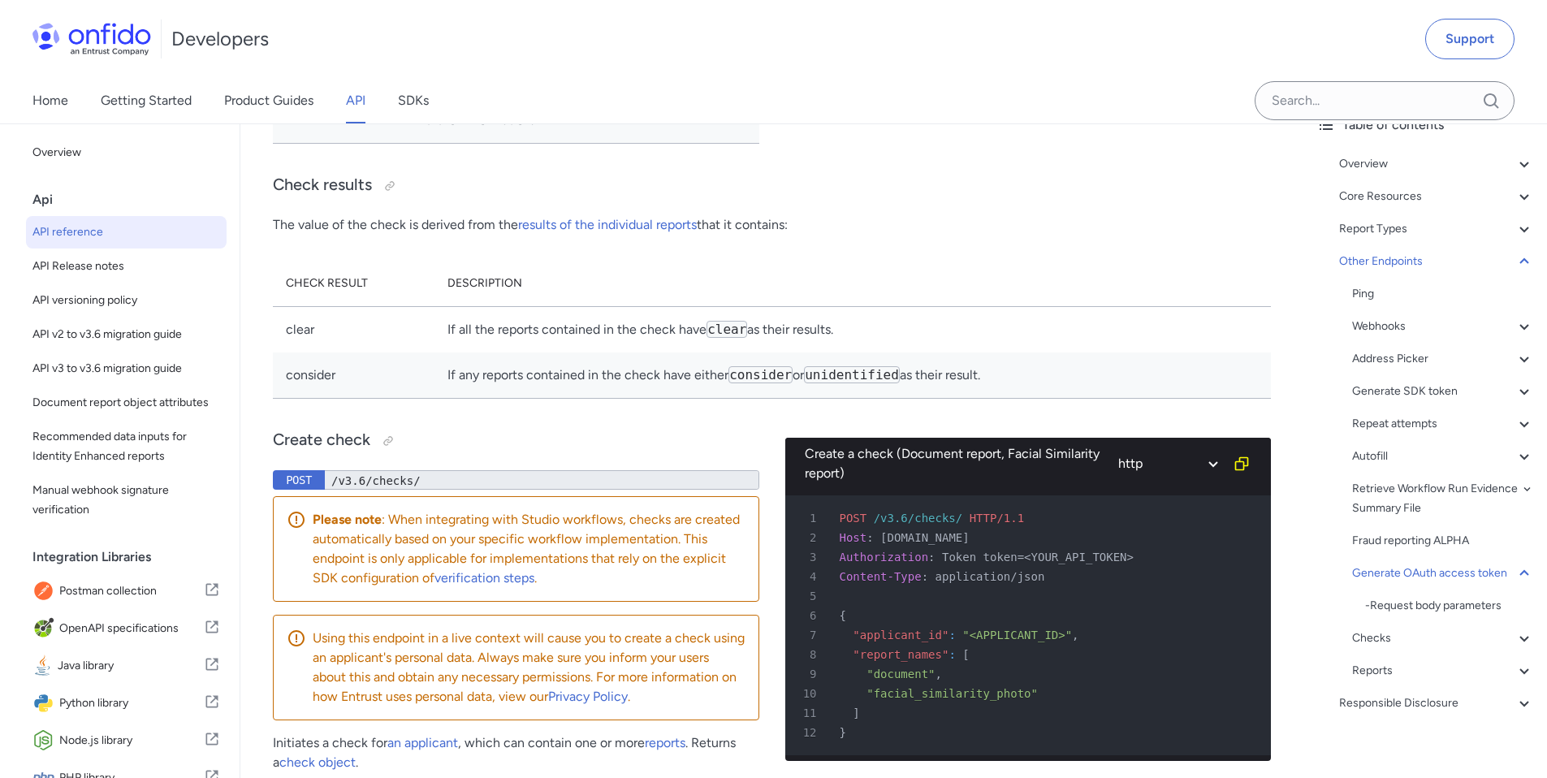
drag, startPoint x: 275, startPoint y: 619, endPoint x: 560, endPoint y: 624, distance: 285.1
drag, startPoint x: 492, startPoint y: 622, endPoint x: 557, endPoint y: 622, distance: 65.0
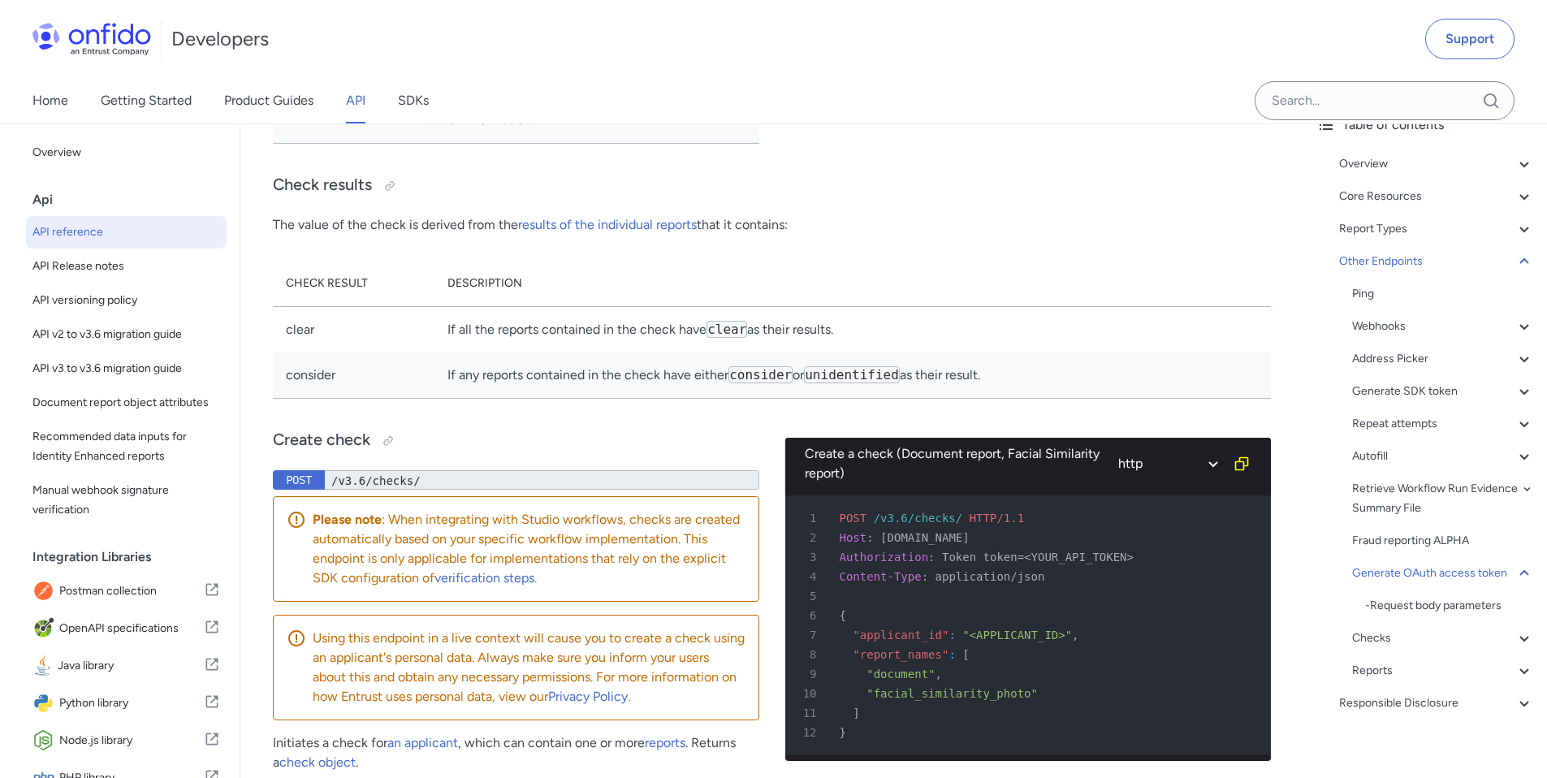
drag, startPoint x: 495, startPoint y: 620, endPoint x: 558, endPoint y: 618, distance: 63.4
drag, startPoint x: 492, startPoint y: 619, endPoint x: 558, endPoint y: 621, distance: 65.8
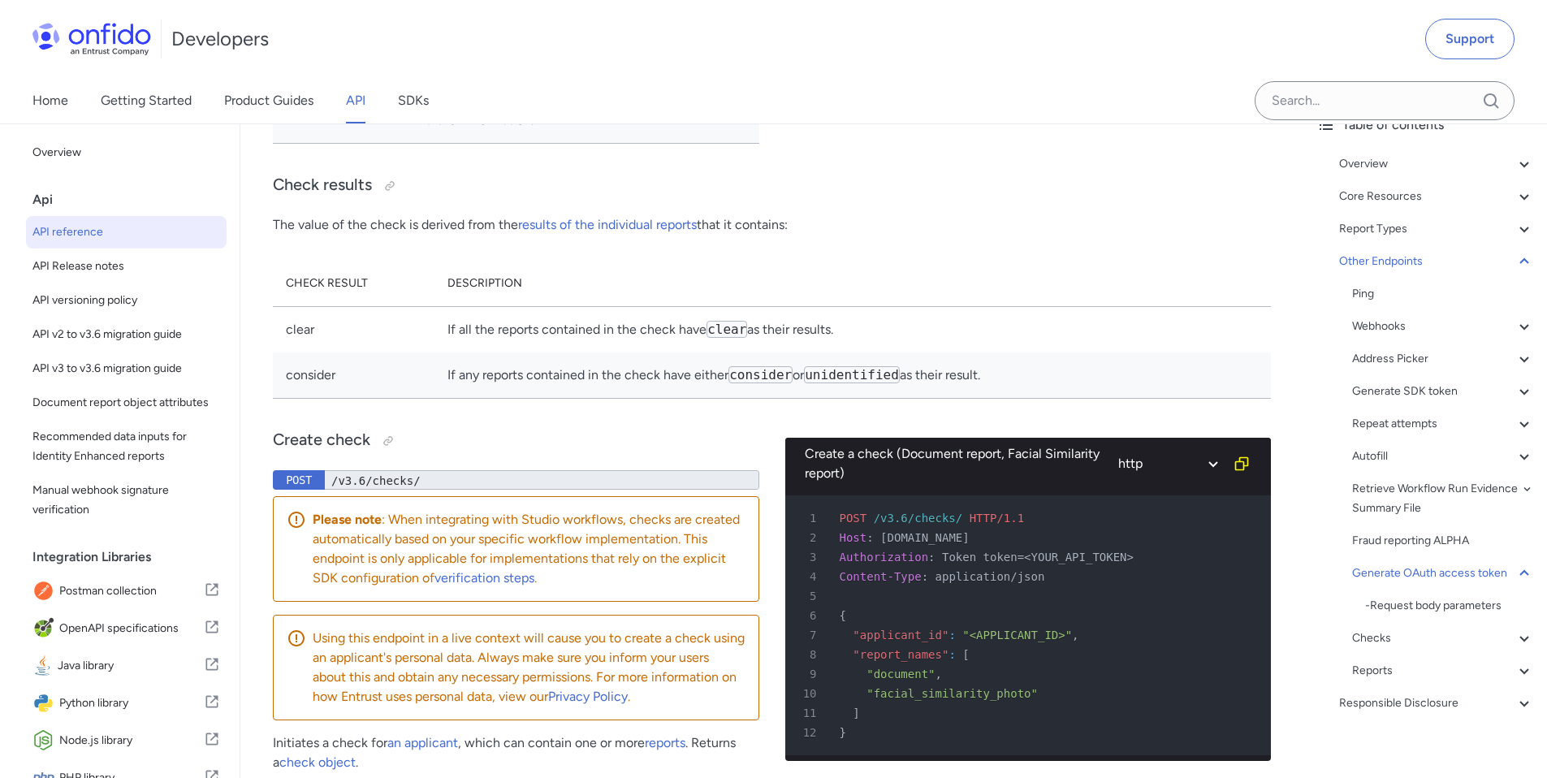
drag, startPoint x: 495, startPoint y: 620, endPoint x: 556, endPoint y: 623, distance: 61.0
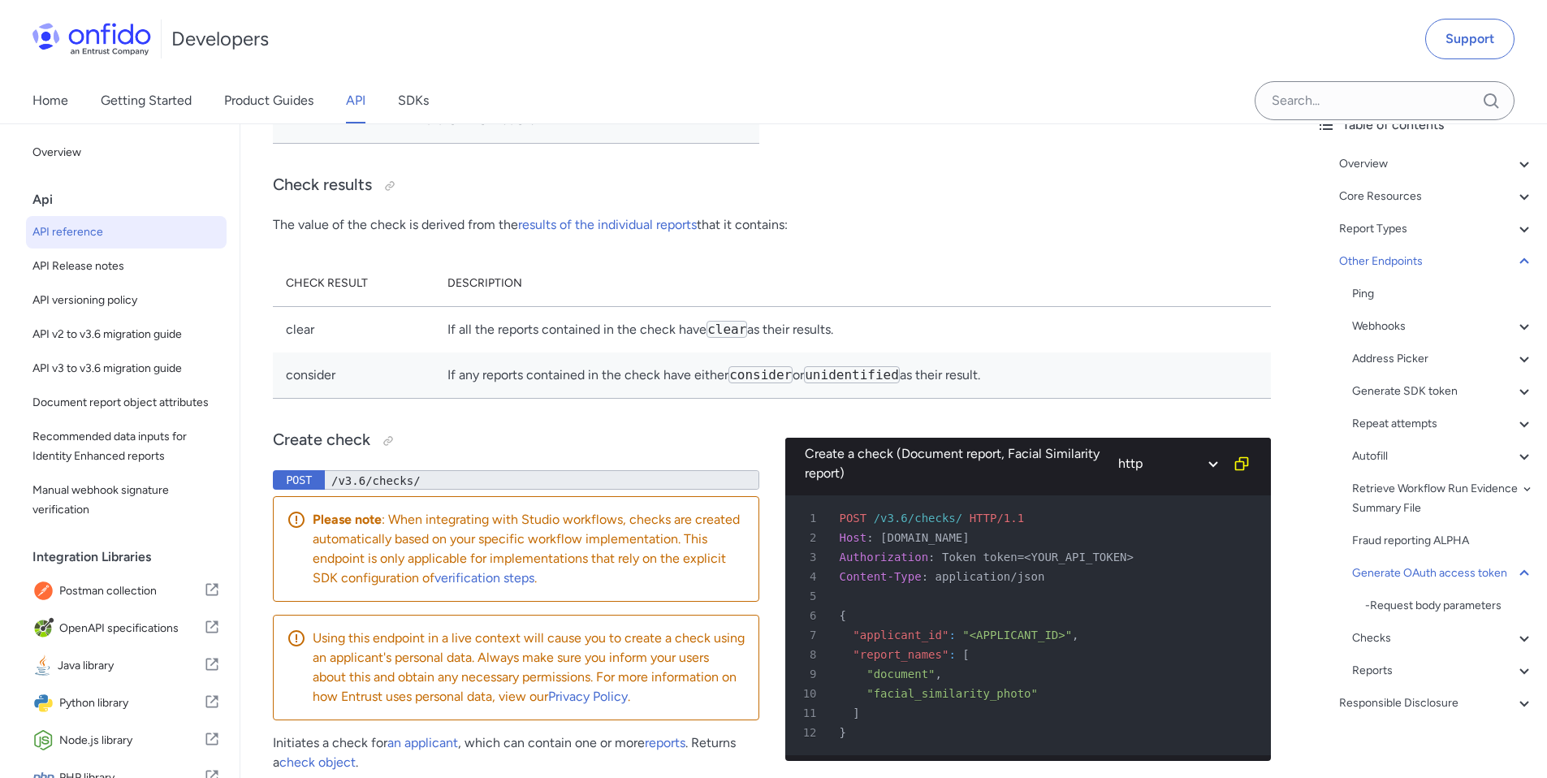
drag, startPoint x: 493, startPoint y: 621, endPoint x: 560, endPoint y: 621, distance: 66.6
drag, startPoint x: 493, startPoint y: 617, endPoint x: 559, endPoint y: 627, distance: 66.6
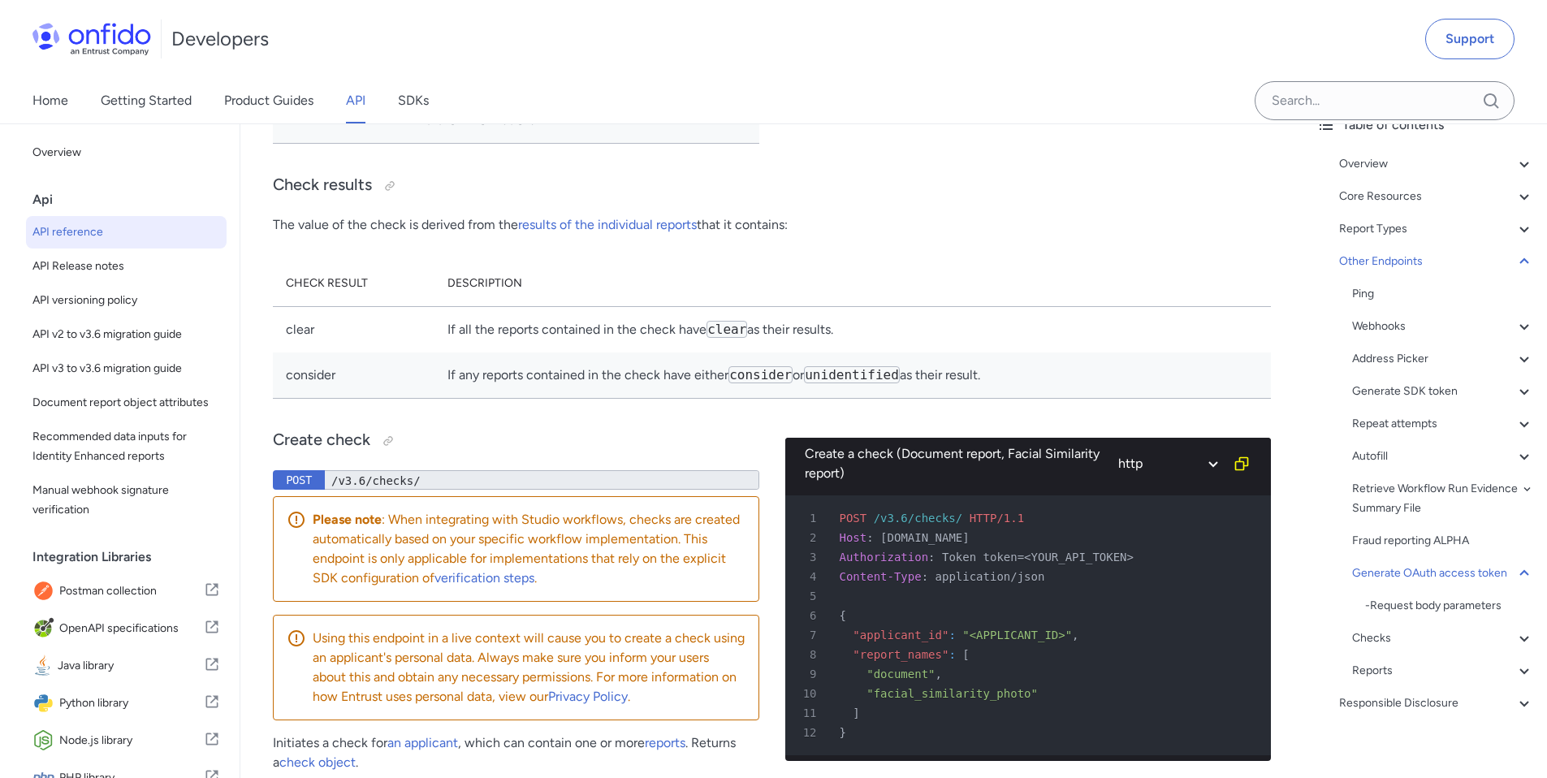
drag, startPoint x: 495, startPoint y: 620, endPoint x: 557, endPoint y: 621, distance: 62.5
drag, startPoint x: 495, startPoint y: 621, endPoint x: 507, endPoint y: 621, distance: 12.2
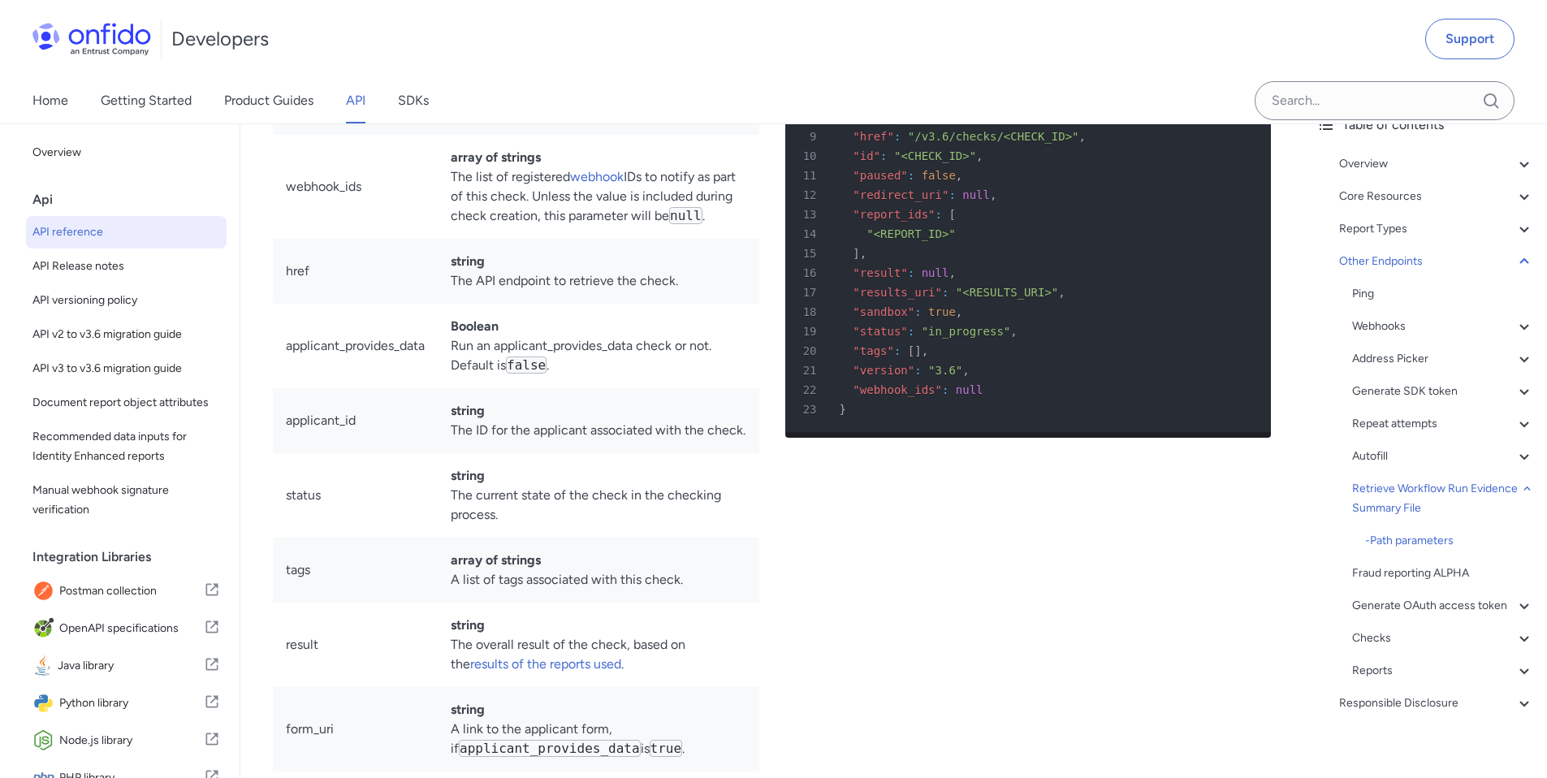
scroll to position [145242, 0]
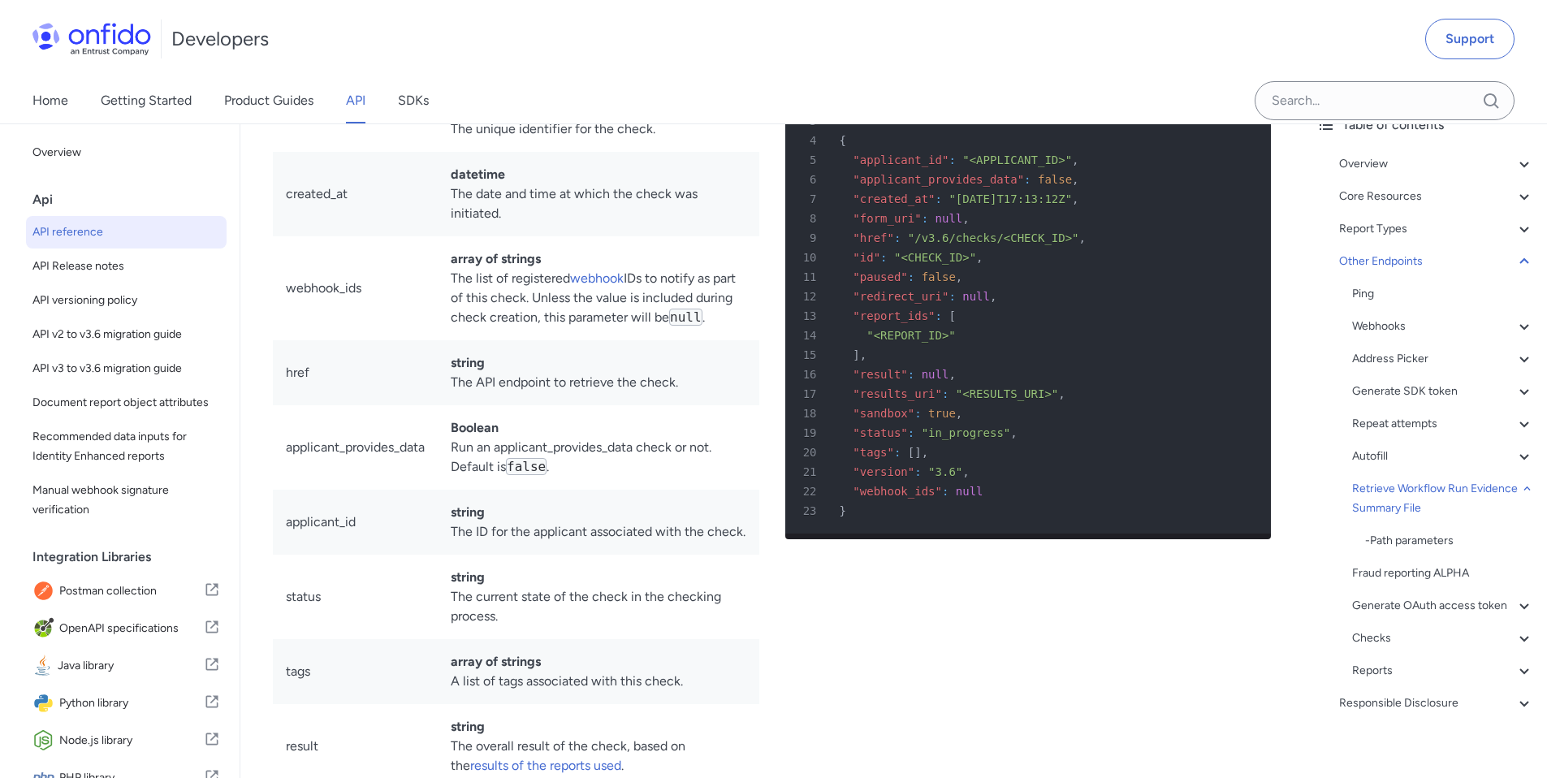
click at [1416, 392] on div "Generate SDK token" at bounding box center [1443, 391] width 182 height 19
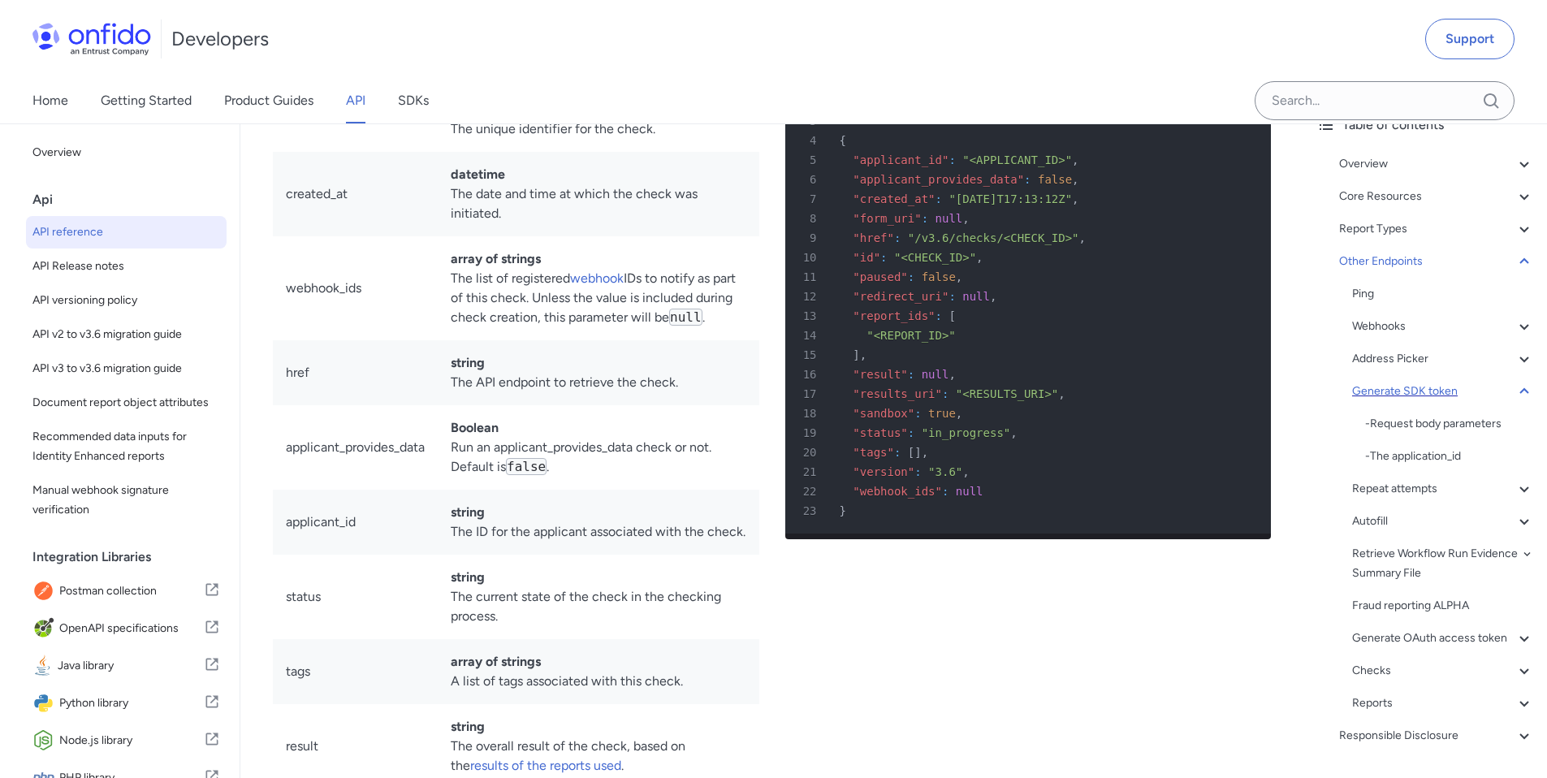
scroll to position [136991, 0]
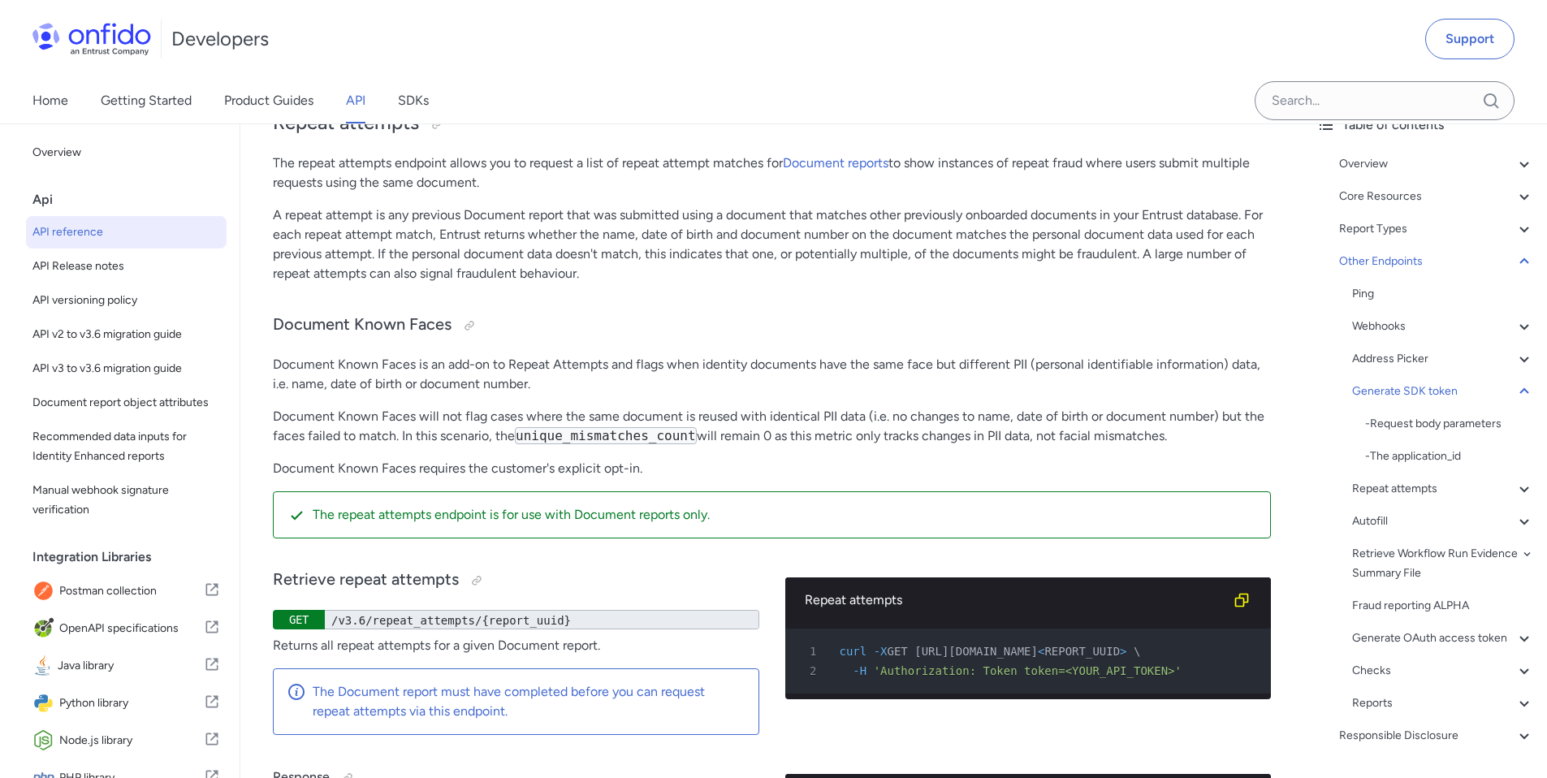
drag, startPoint x: 316, startPoint y: 447, endPoint x: 568, endPoint y: 469, distance: 252.8
click at [579, 489] on span "button" at bounding box center [579, 489] width 0 height 0
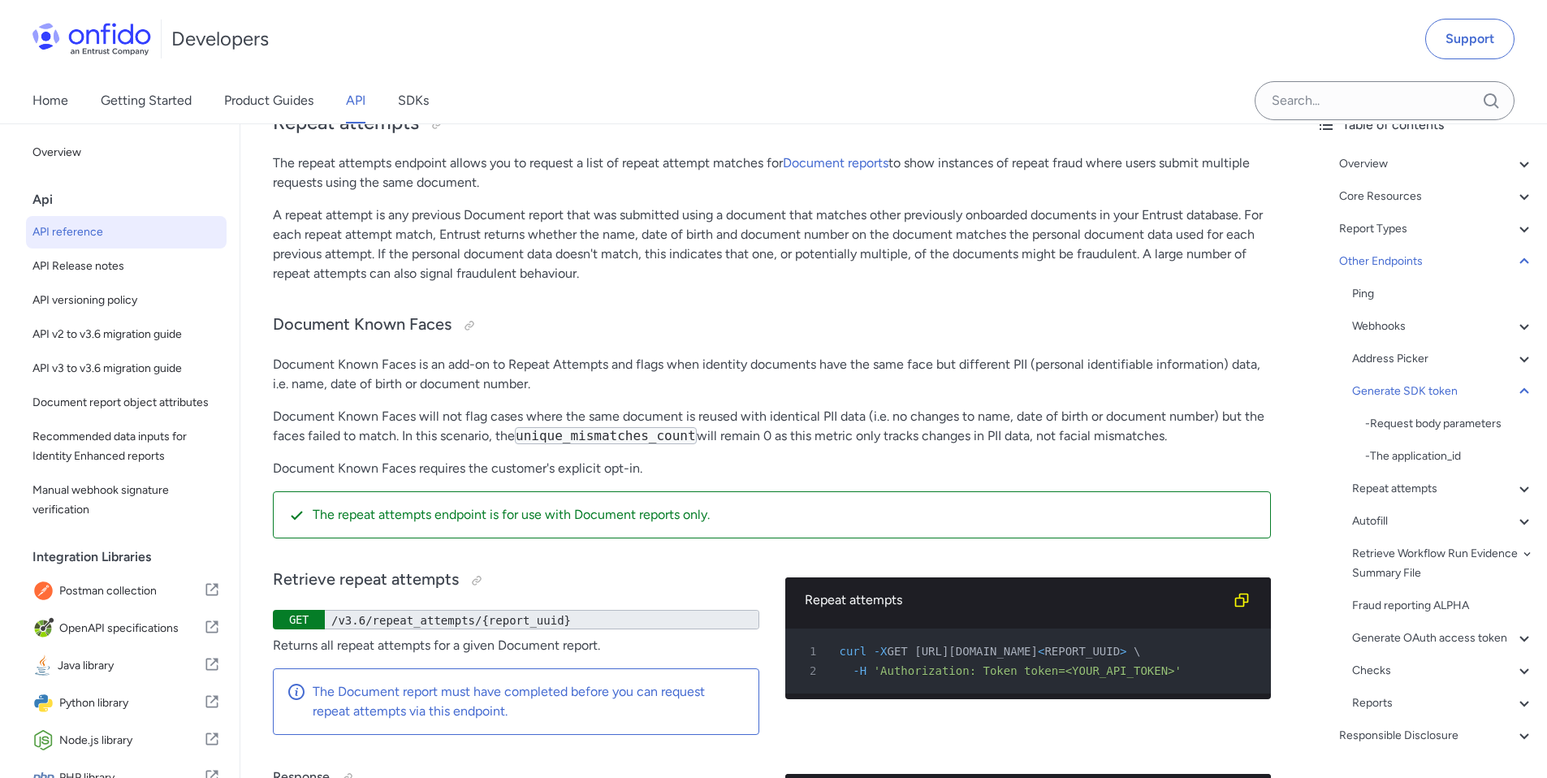
drag, startPoint x: 277, startPoint y: 353, endPoint x: 585, endPoint y: 404, distance: 312.1
drag, startPoint x: 572, startPoint y: 406, endPoint x: 270, endPoint y: 351, distance: 306.4
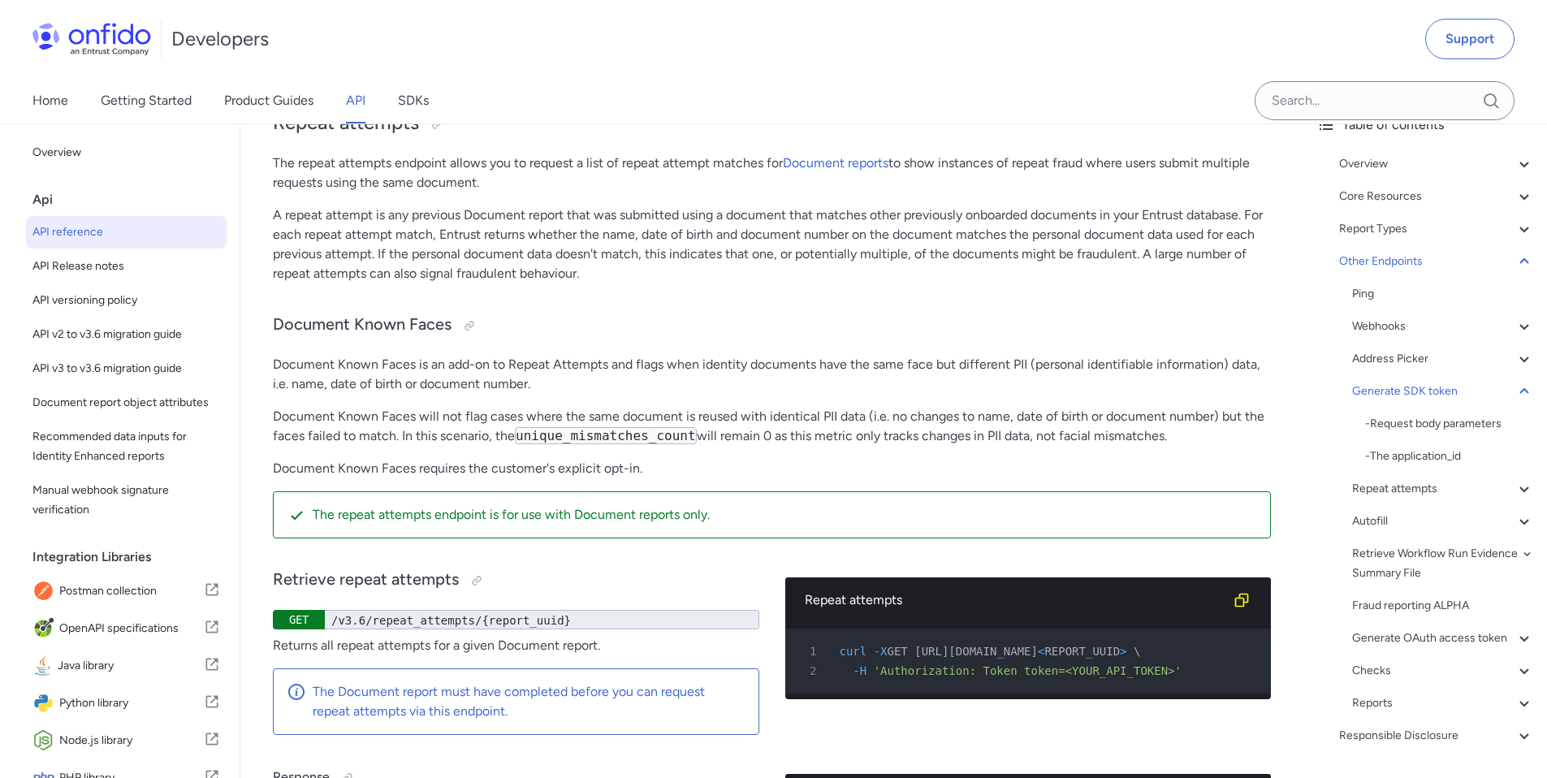
click at [282, 371] on span "button" at bounding box center [282, 371] width 0 height 0
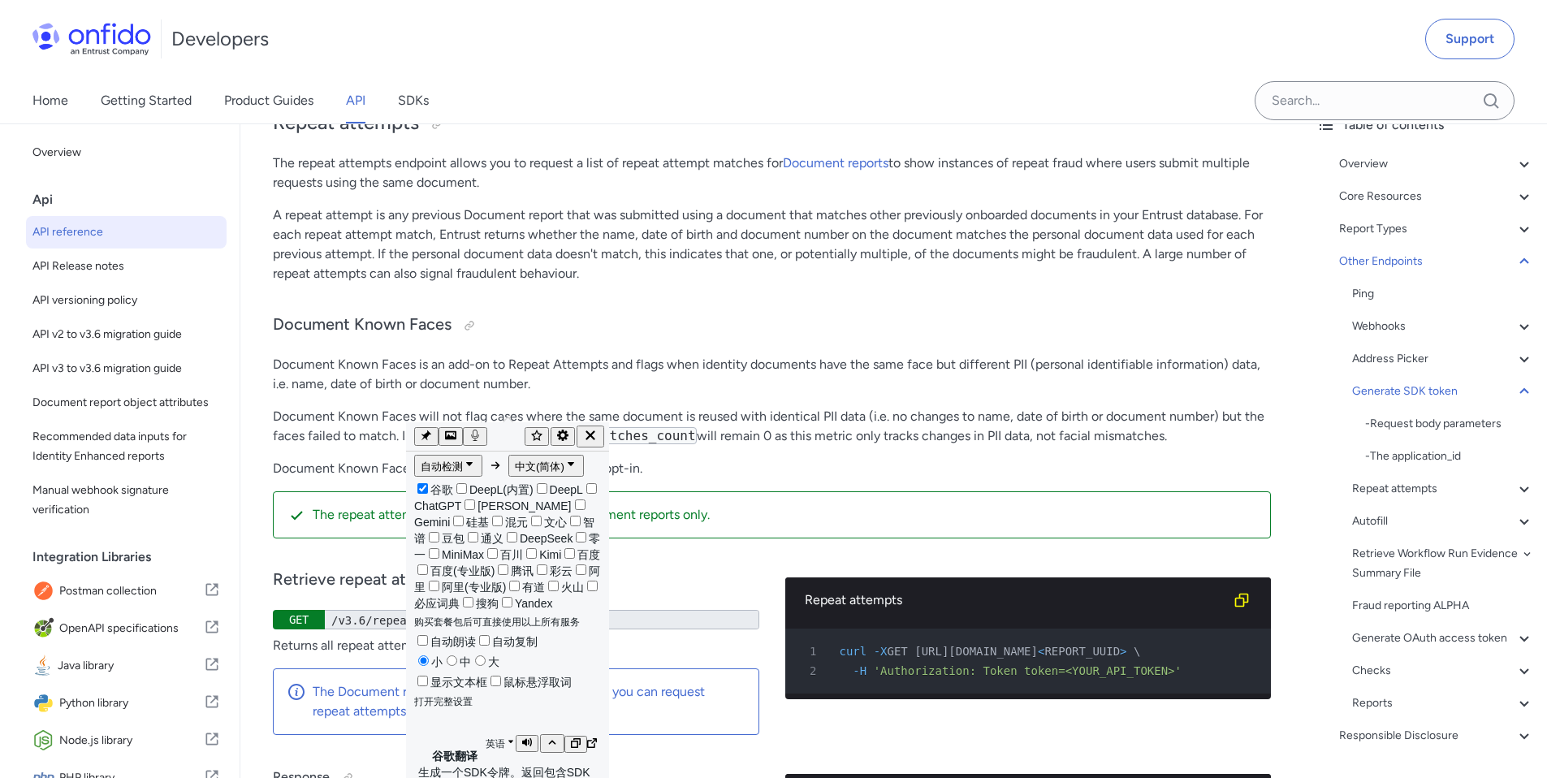
scroll to position [136994, 0]
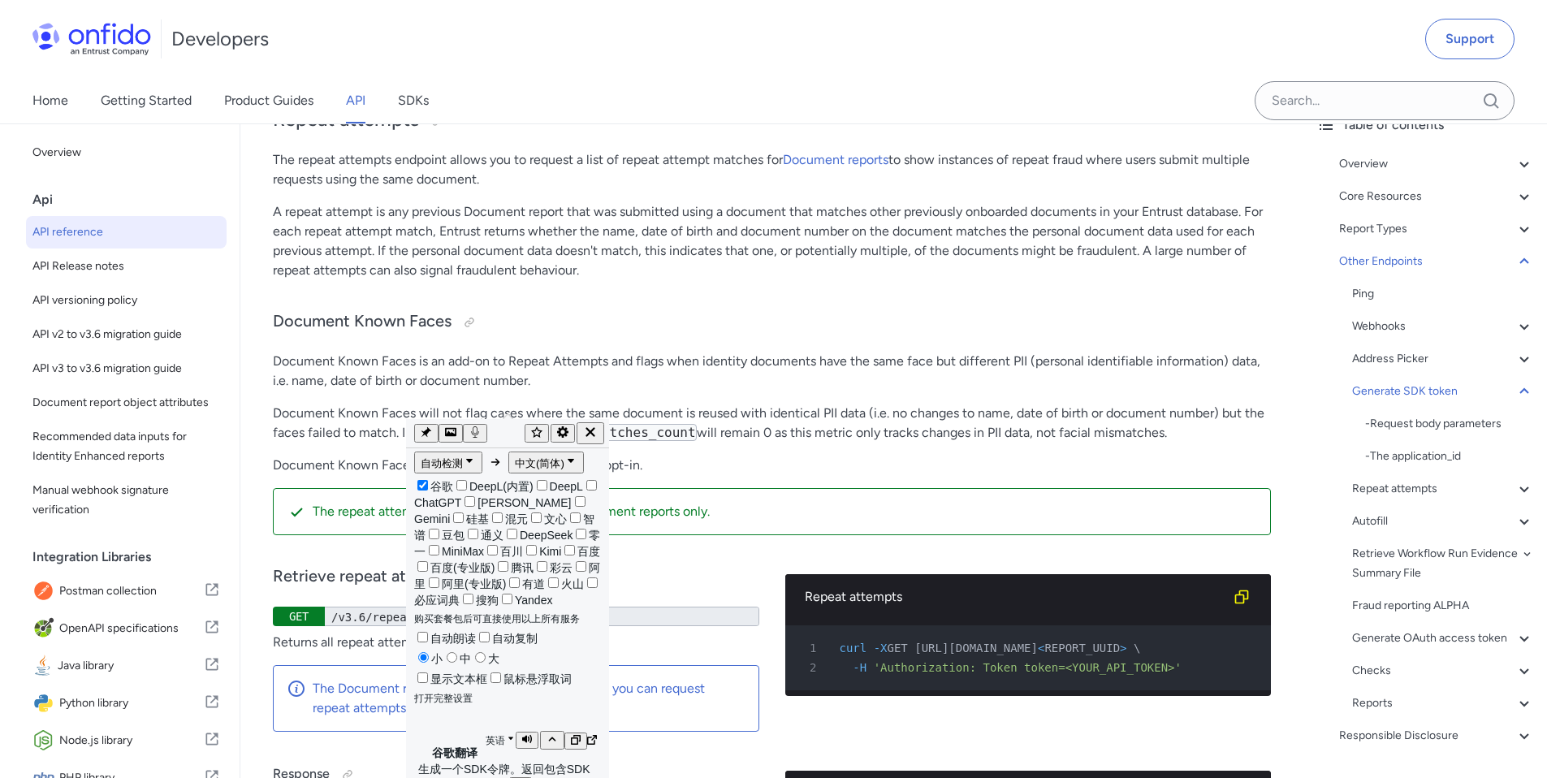
drag, startPoint x: 479, startPoint y: 524, endPoint x: 487, endPoint y: 530, distance: 9.9
drag, startPoint x: 485, startPoint y: 526, endPoint x: 511, endPoint y: 532, distance: 26.8
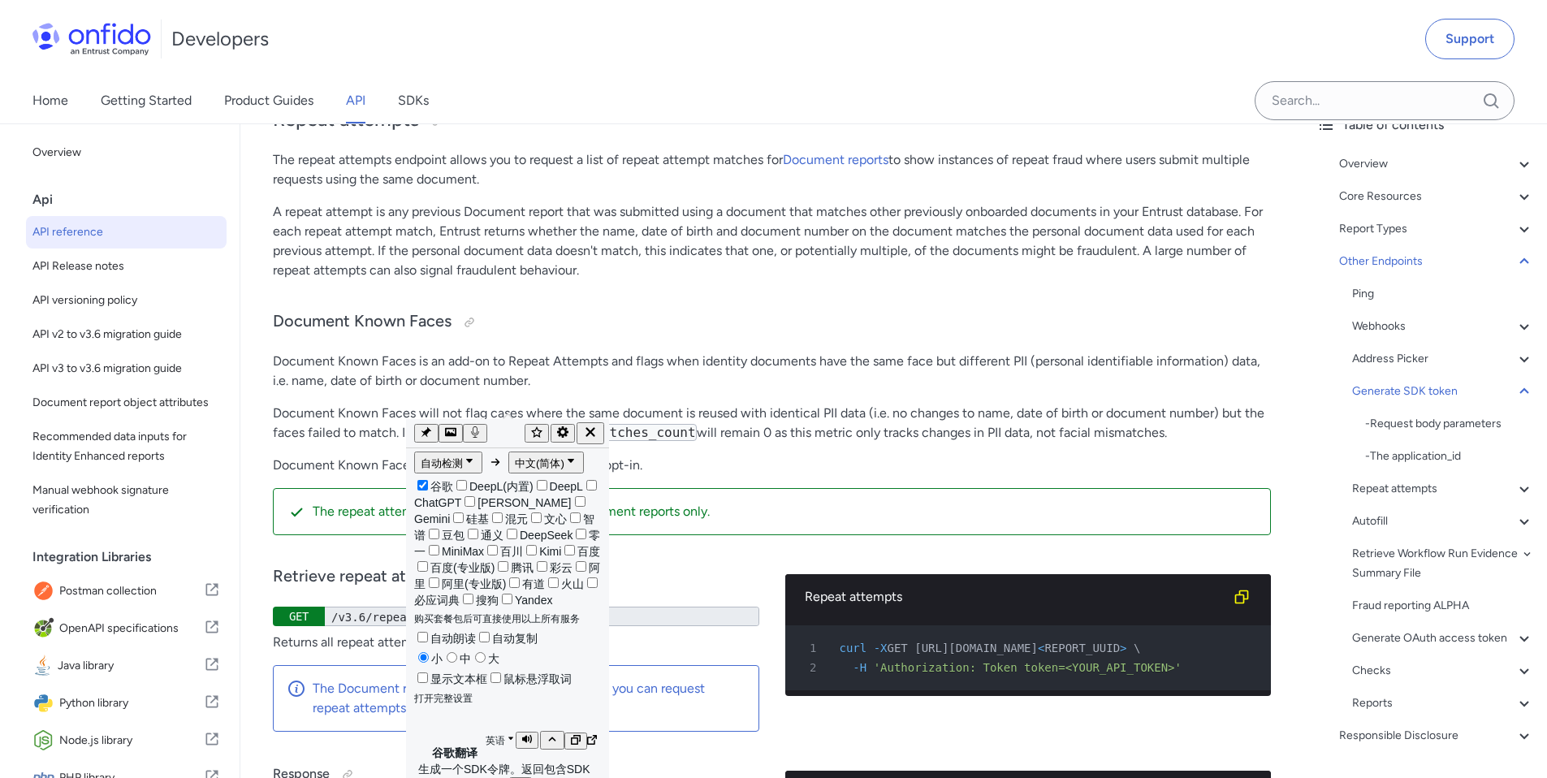
drag, startPoint x: 490, startPoint y: 524, endPoint x: 535, endPoint y: 539, distance: 47.8
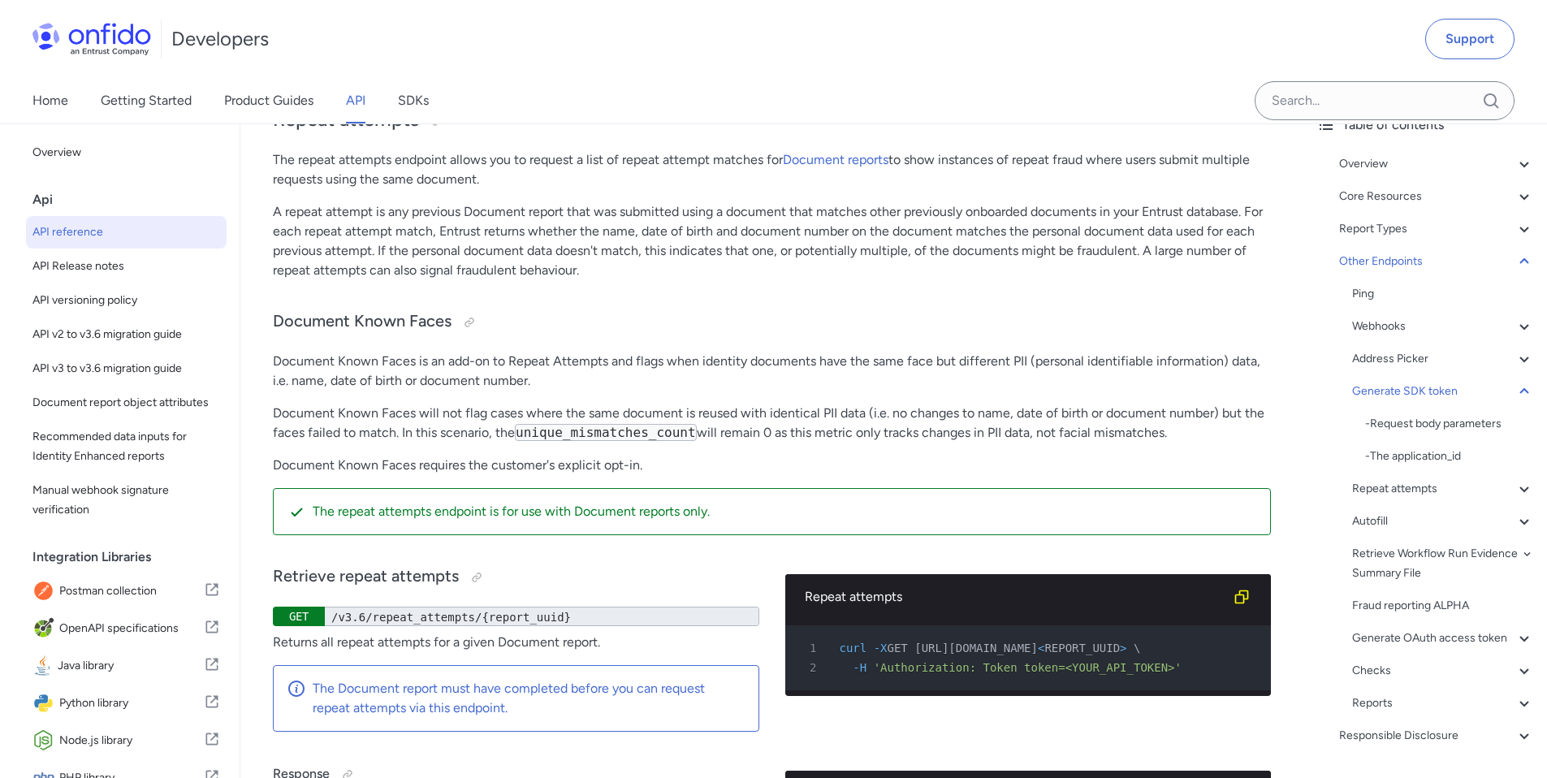
click at [526, 603] on button "button" at bounding box center [522, 604] width 6 height 6
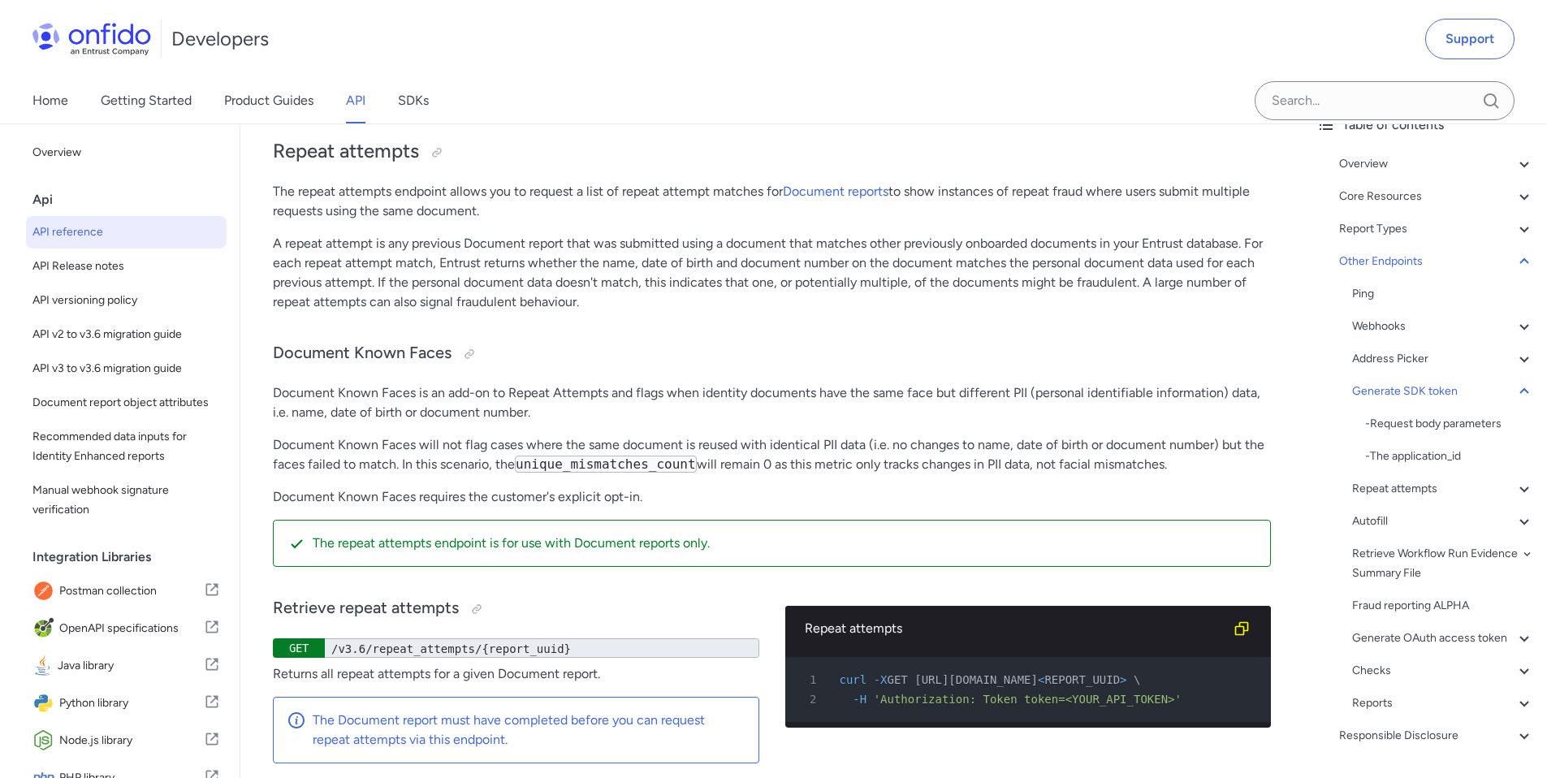
scroll to position [137046, 0]
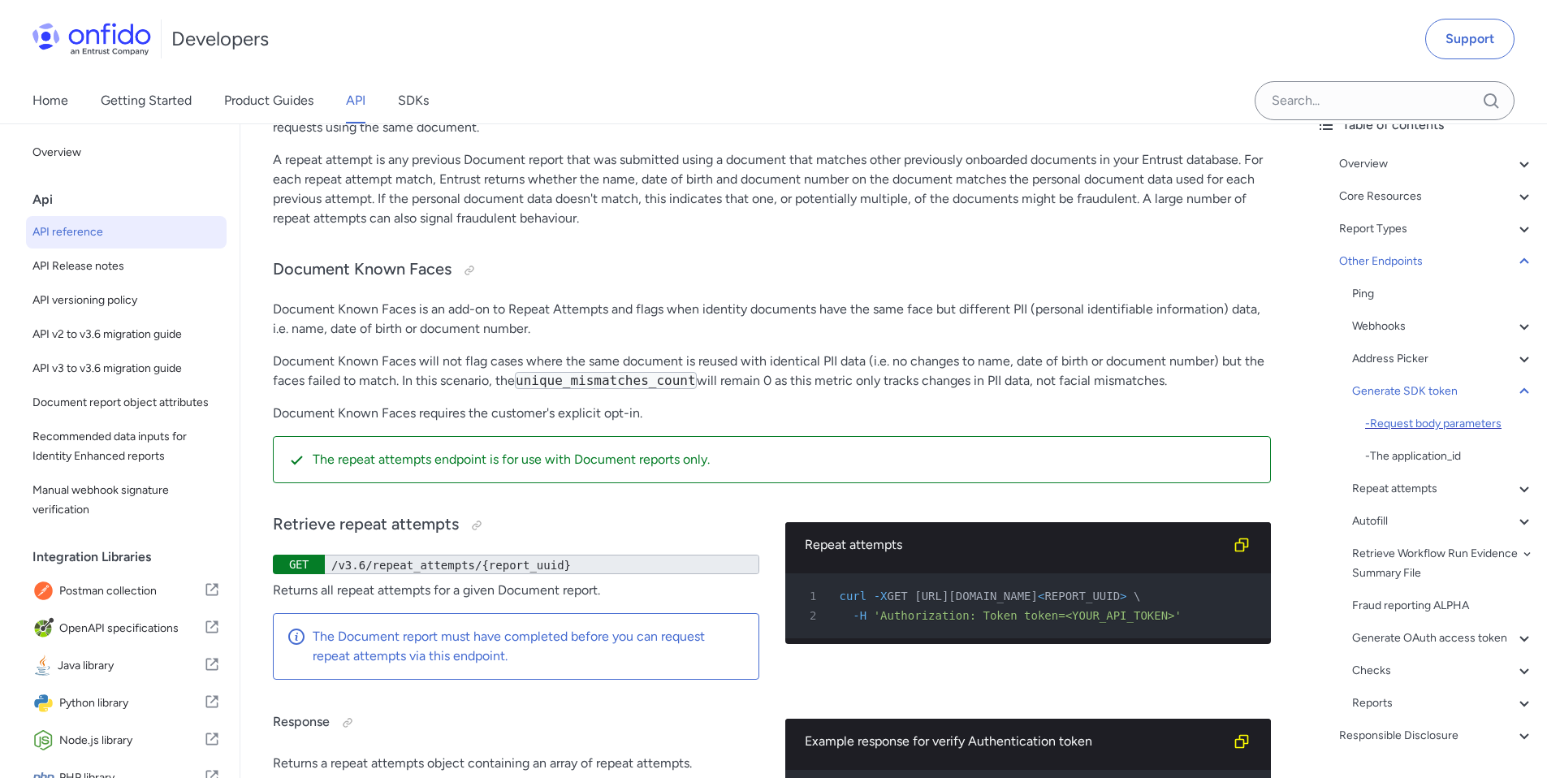
click at [1425, 419] on div "- Request body parameters" at bounding box center [1449, 423] width 169 height 19
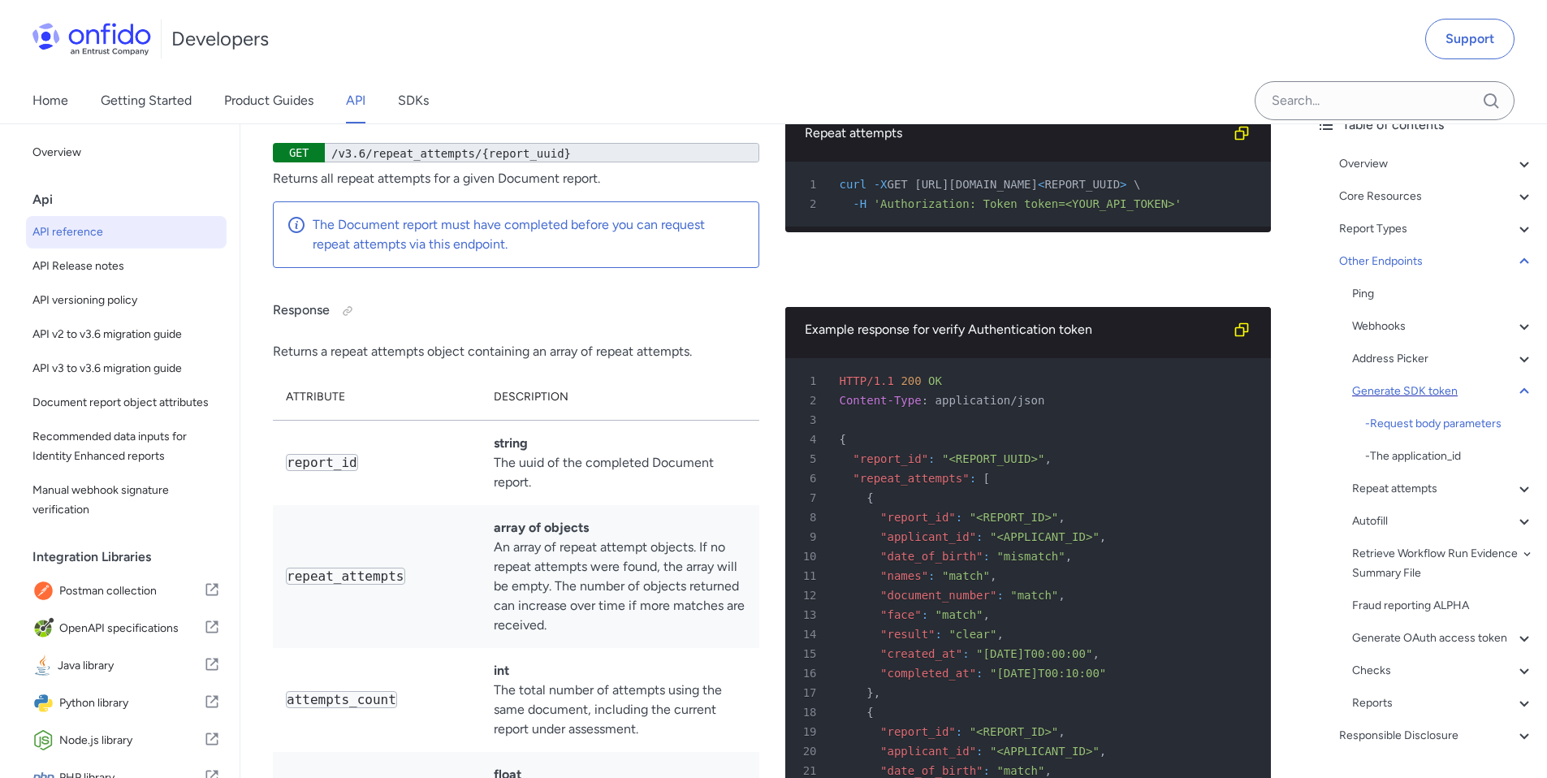
click at [1428, 385] on div "Generate SDK token" at bounding box center [1443, 391] width 182 height 19
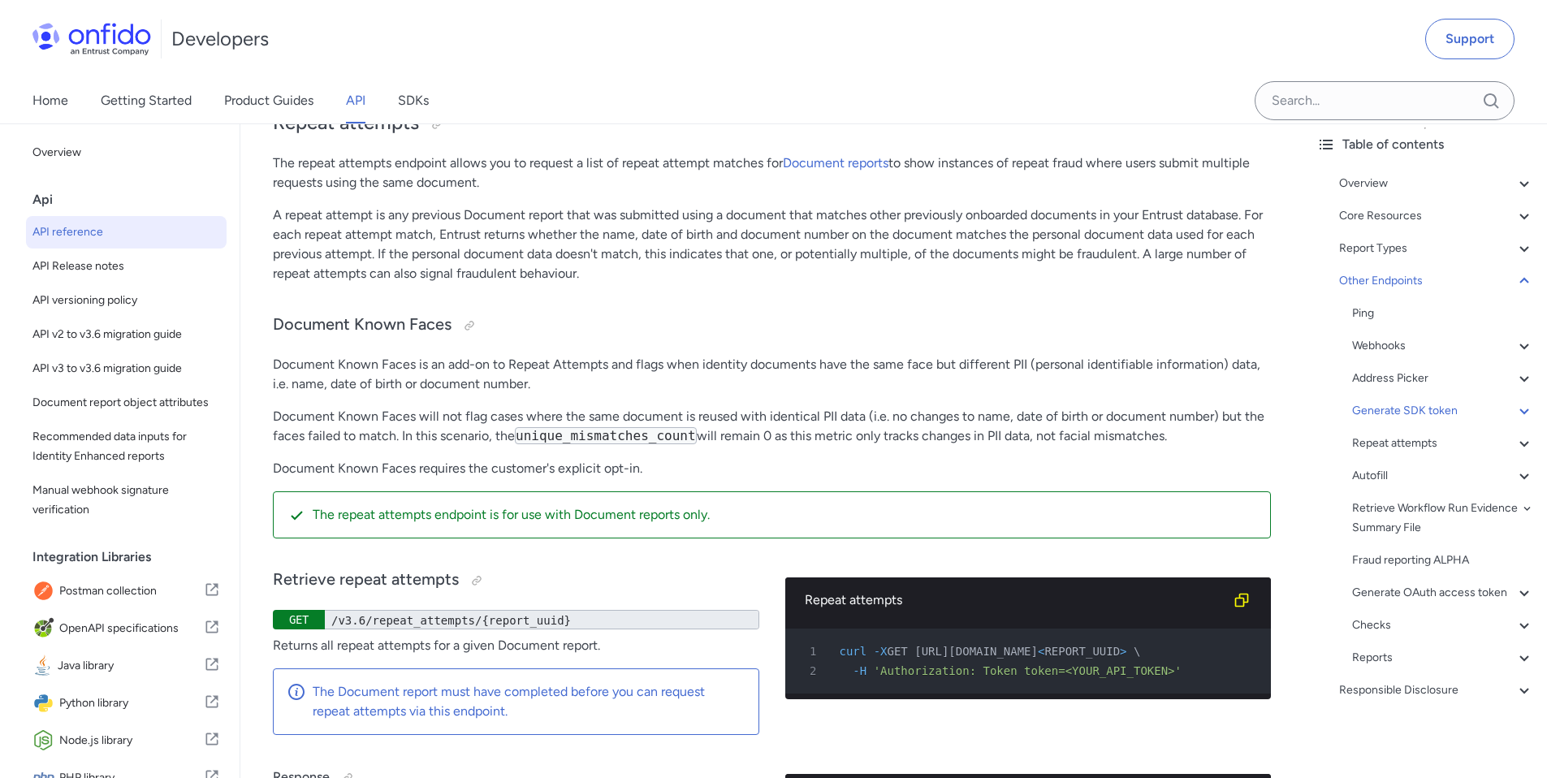
click at [1440, 401] on div "Generate SDK token" at bounding box center [1443, 410] width 182 height 19
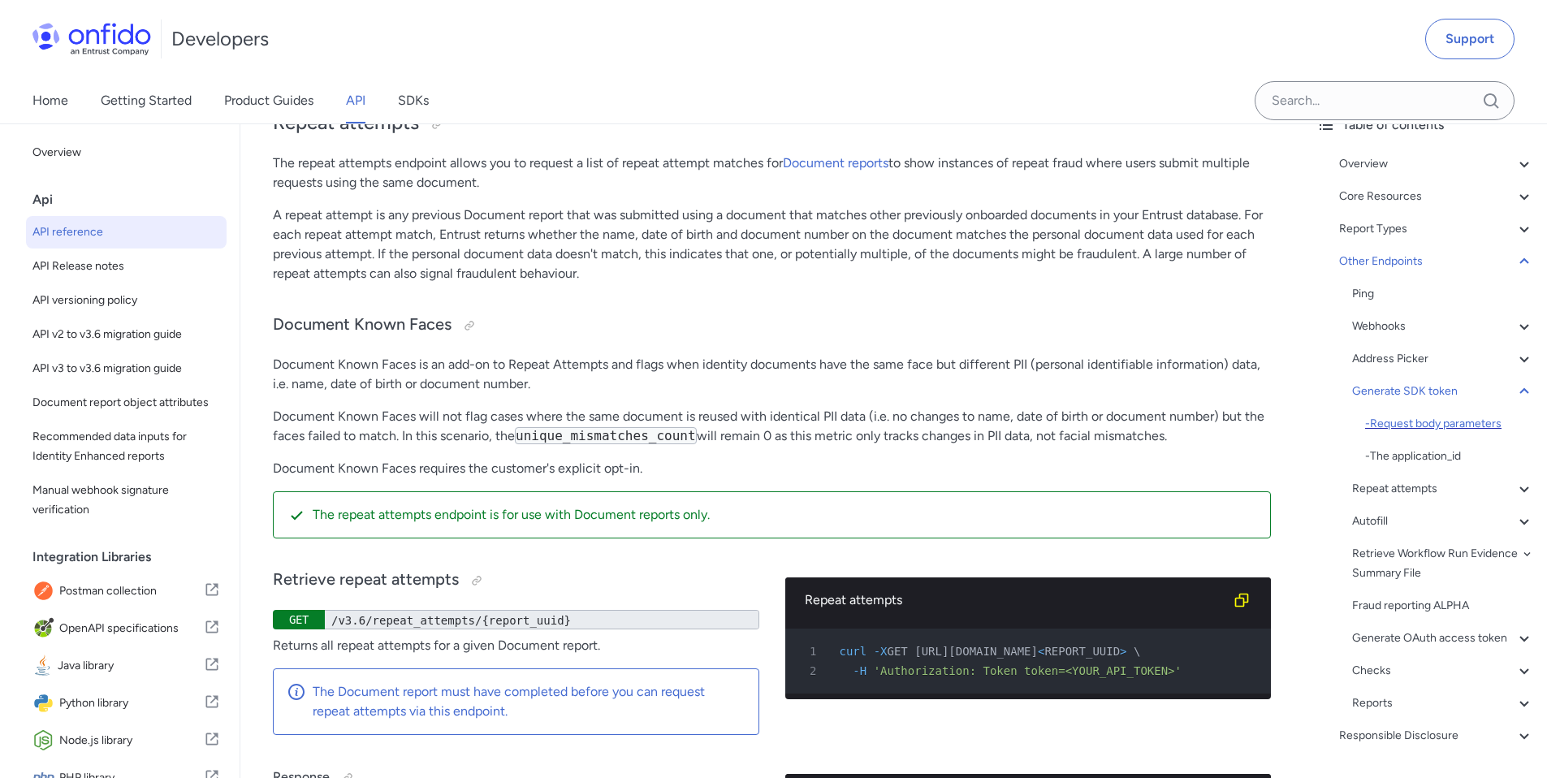
click at [1426, 425] on div "- Request body parameters" at bounding box center [1449, 423] width 169 height 19
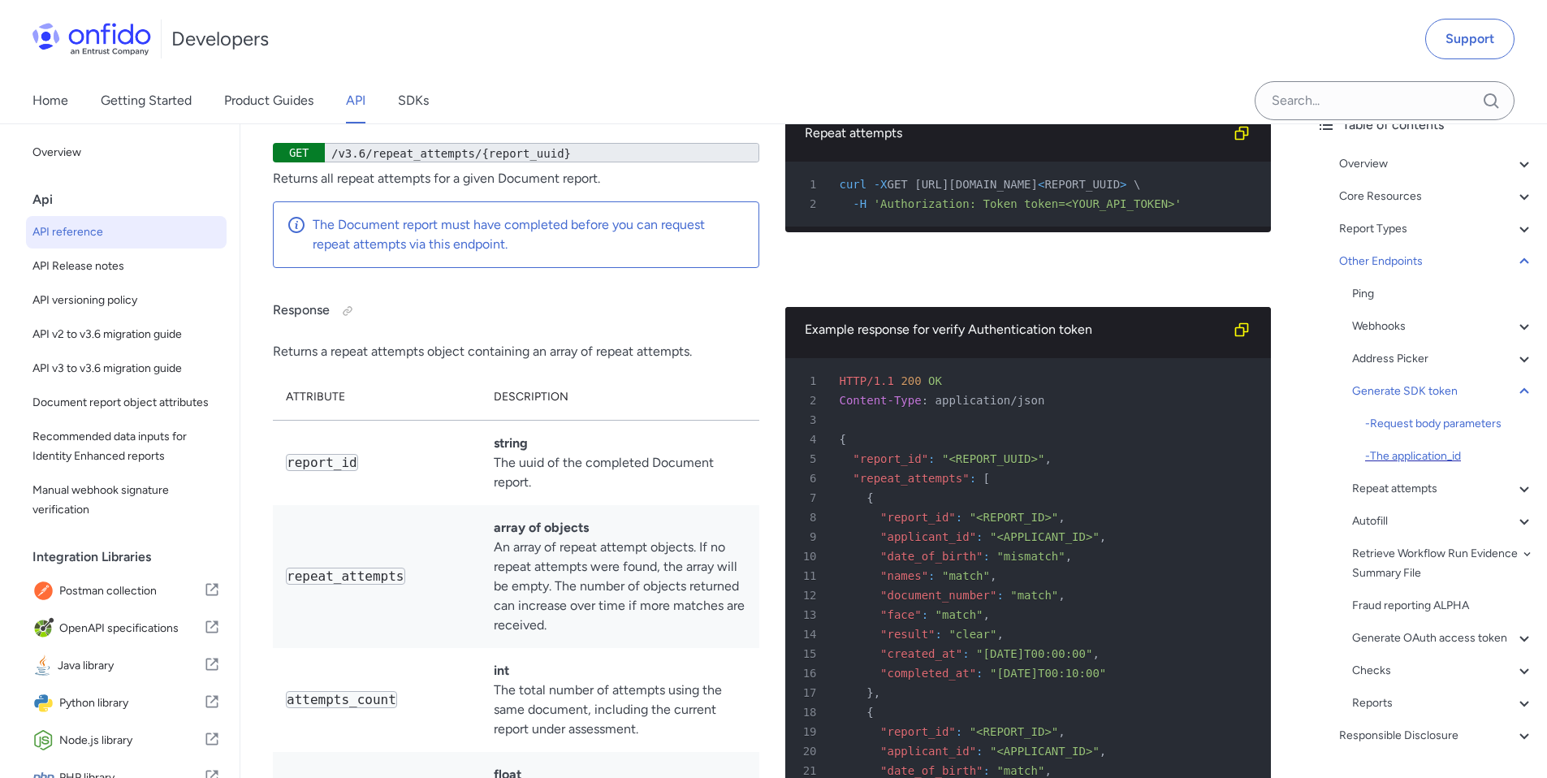
click at [1404, 454] on div "- The application_id" at bounding box center [1449, 456] width 169 height 19
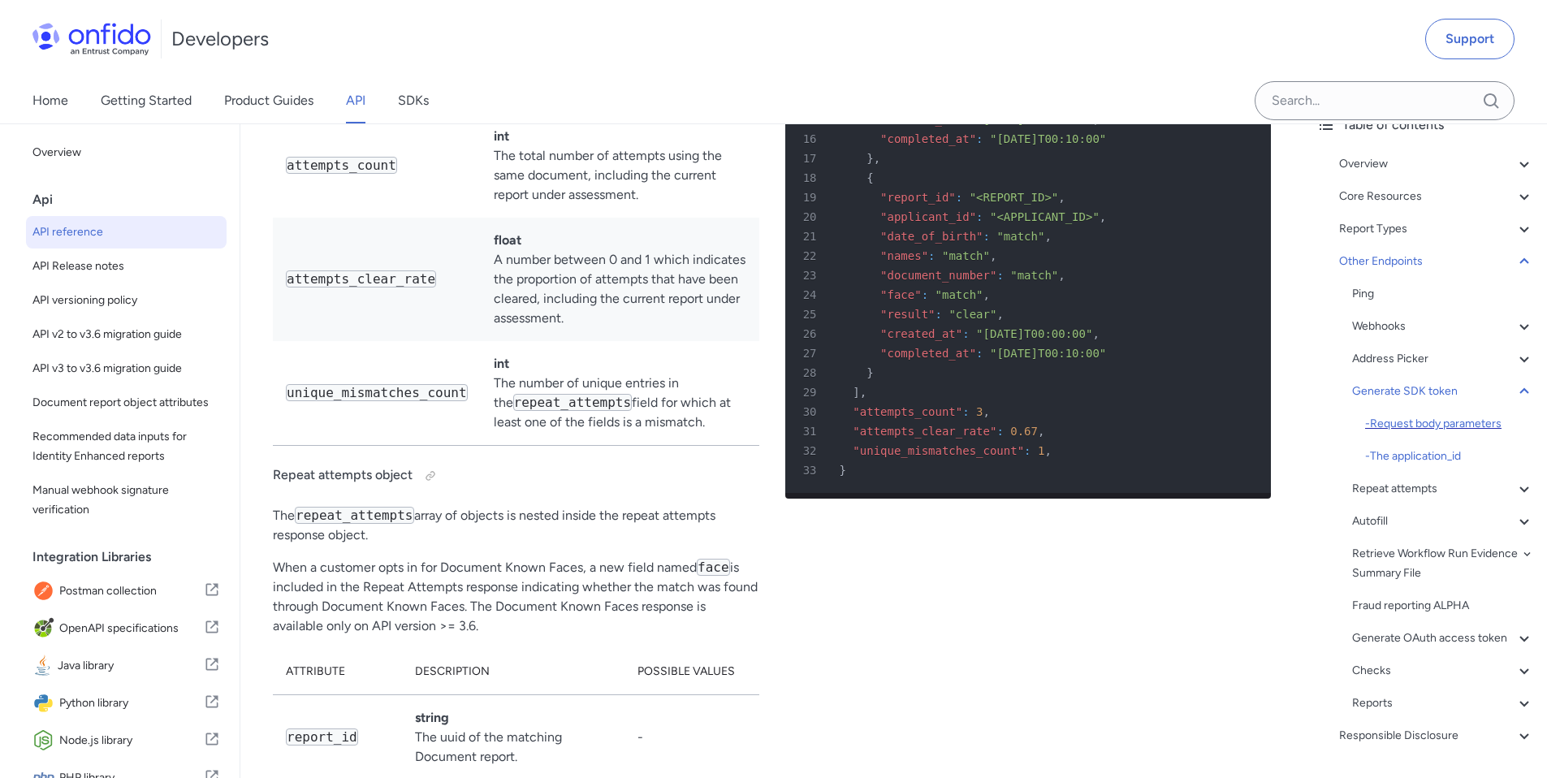
click at [1417, 430] on div "- Request body parameters" at bounding box center [1449, 423] width 169 height 19
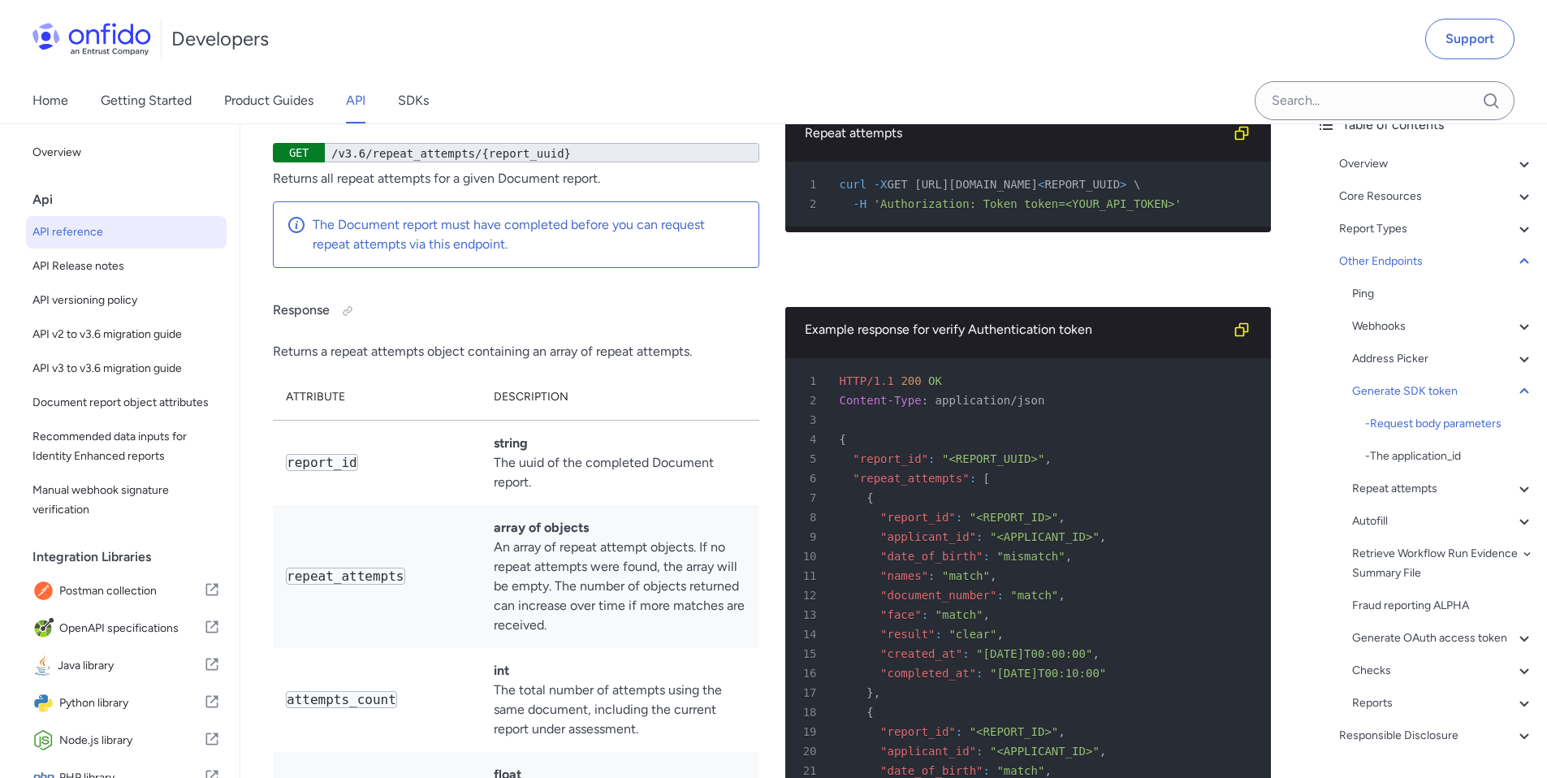
drag, startPoint x: 441, startPoint y: 348, endPoint x: 665, endPoint y: 396, distance: 229.1
drag, startPoint x: 647, startPoint y: 394, endPoint x: 496, endPoint y: 349, distance: 156.8
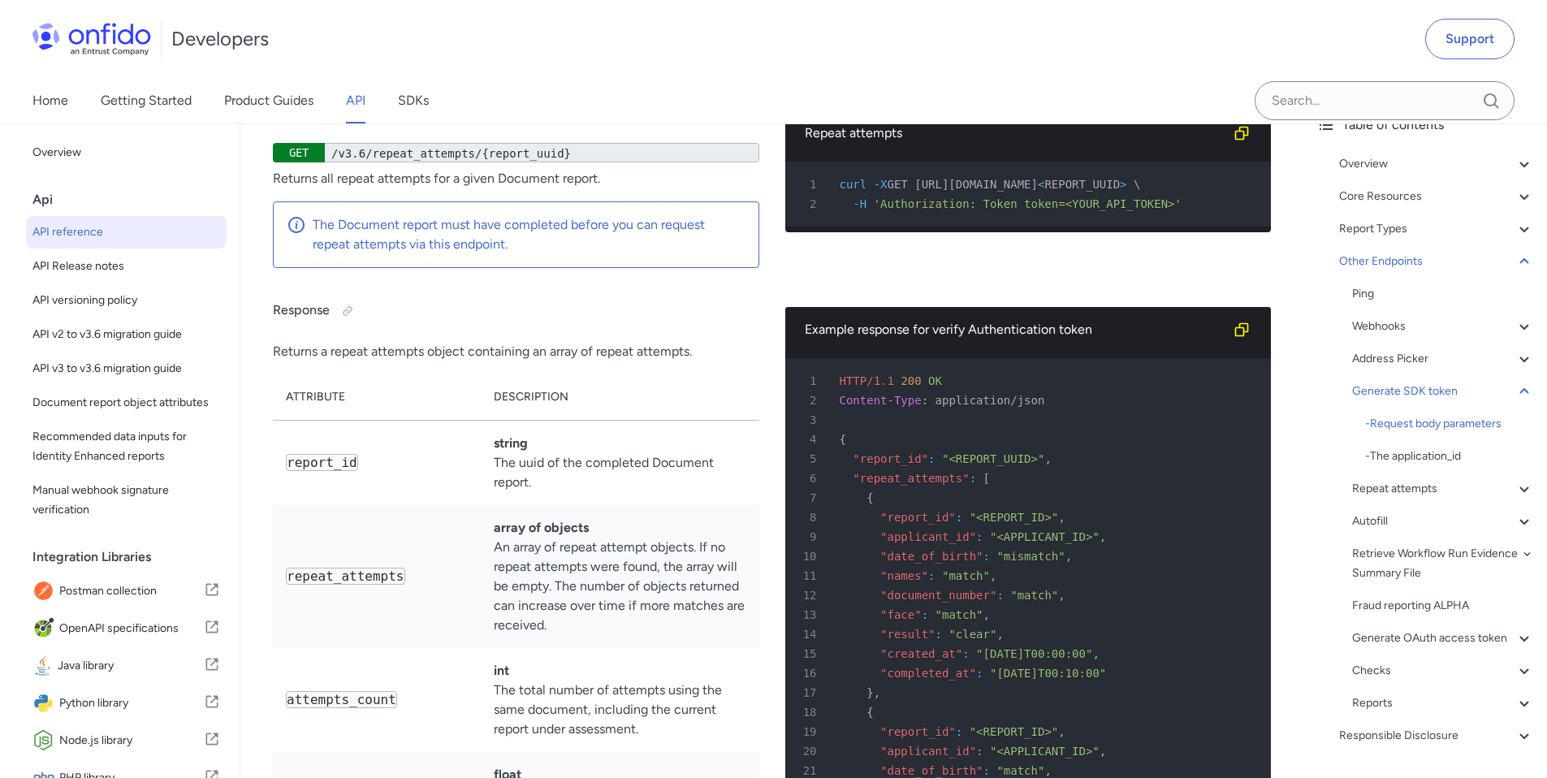
drag, startPoint x: 1049, startPoint y: 487, endPoint x: 1026, endPoint y: 535, distance: 53.8
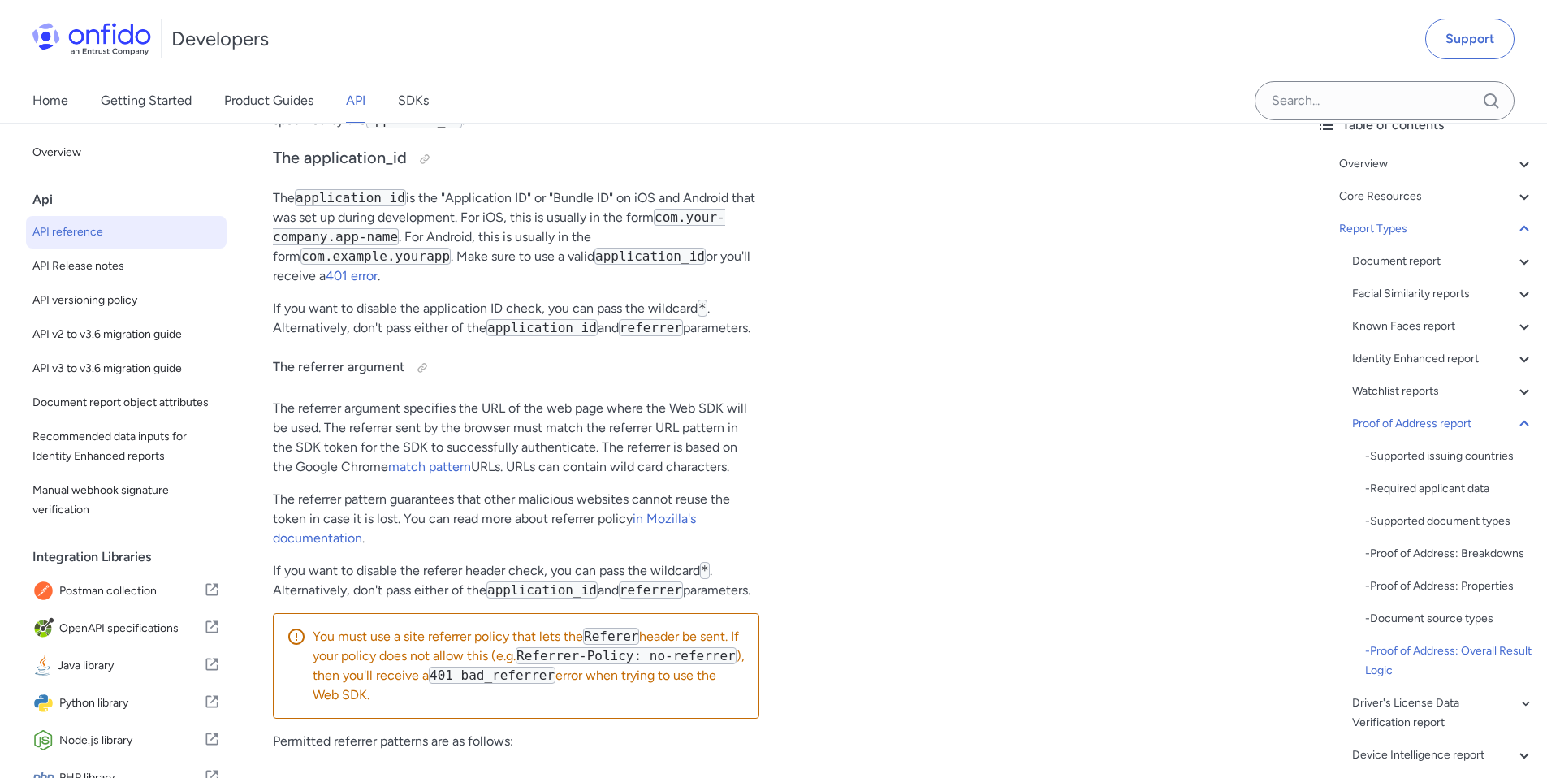
scroll to position [93, 0]
